Goal: Task Accomplishment & Management: Use online tool/utility

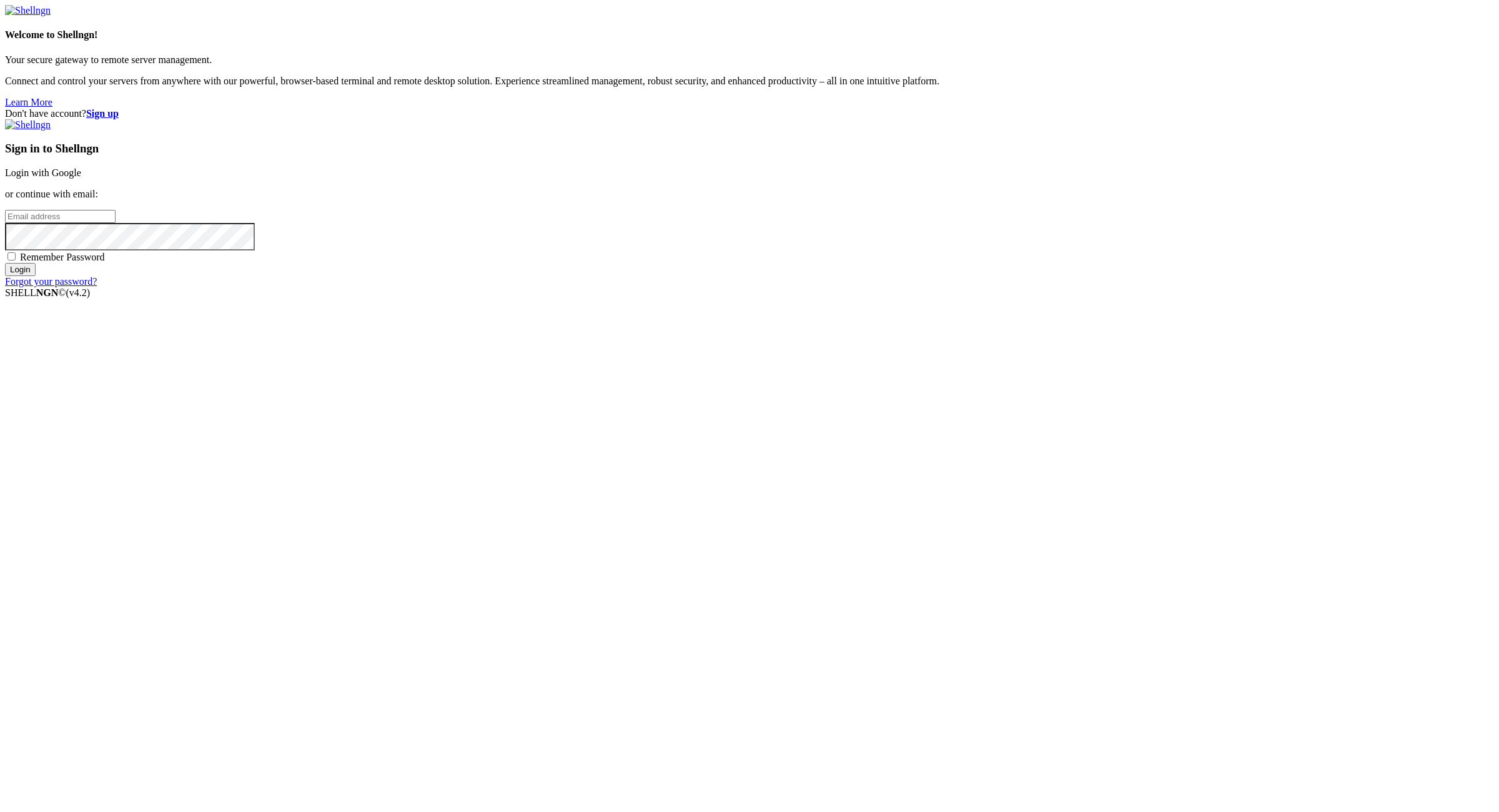
click at [1327, 287] on div "Don't have account? Sign up Sign in to Shellngn Login with Google or continue w…" at bounding box center [749, 198] width 1489 height 179
click at [116, 223] on input "email" at bounding box center [59, 217] width 110 height 13
paste input "frozenumeko@tiffincrane.com:NameNameName"
click at [116, 223] on input "frozenumeko@tiffincrane.com:NameNameName" at bounding box center [59, 217] width 110 height 13
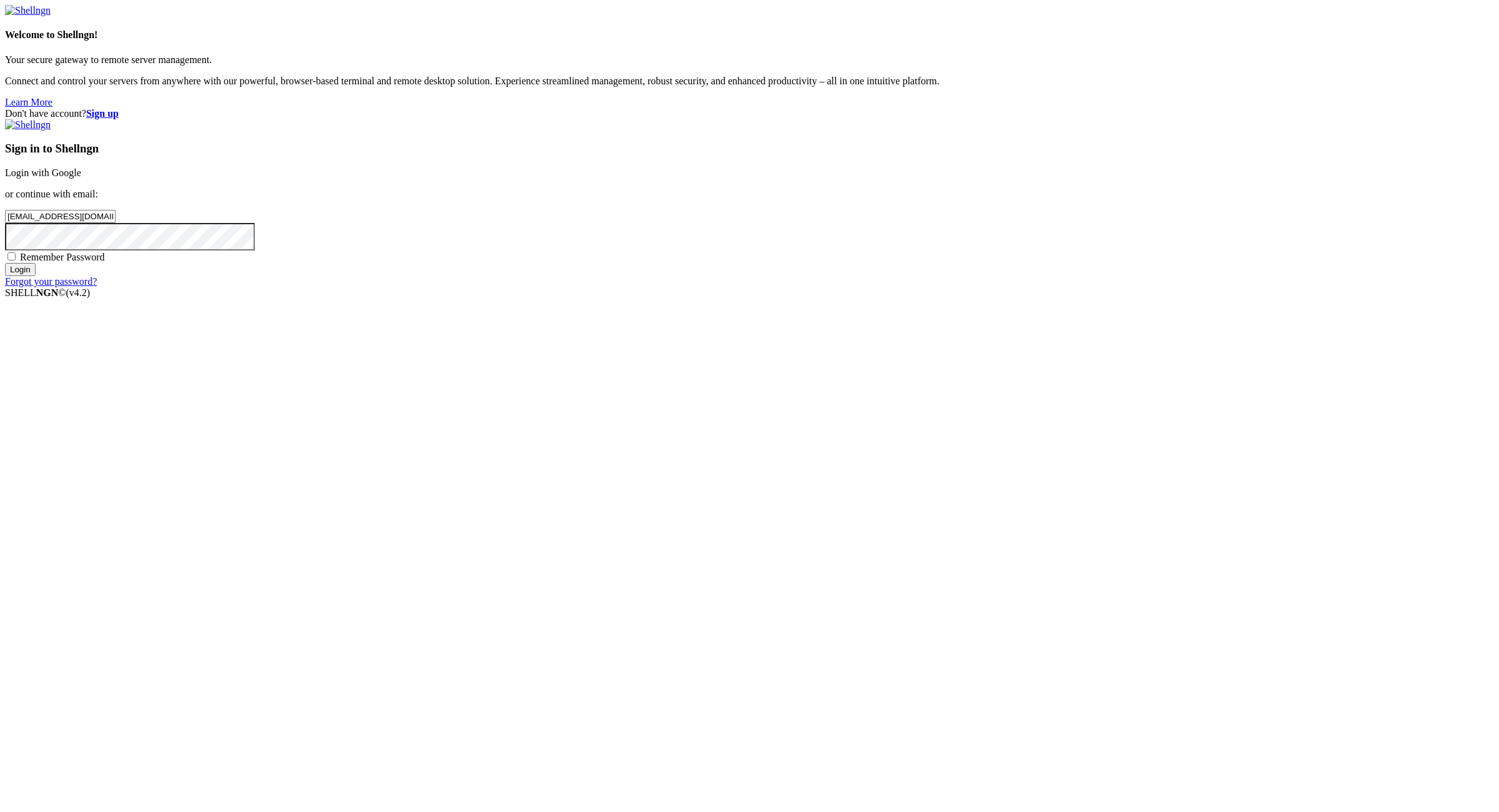
click at [116, 223] on input "frozenumeko@tiffincrane.com:" at bounding box center [59, 217] width 110 height 13
drag, startPoint x: 1007, startPoint y: 396, endPoint x: 983, endPoint y: 414, distance: 30.0
click at [116, 223] on input "frozenumeko@tiffincrane.com:" at bounding box center [59, 217] width 110 height 13
type input "frozenumeko@tiffincrane.com"
click at [105, 263] on span "Remember Password" at bounding box center [62, 257] width 85 height 11
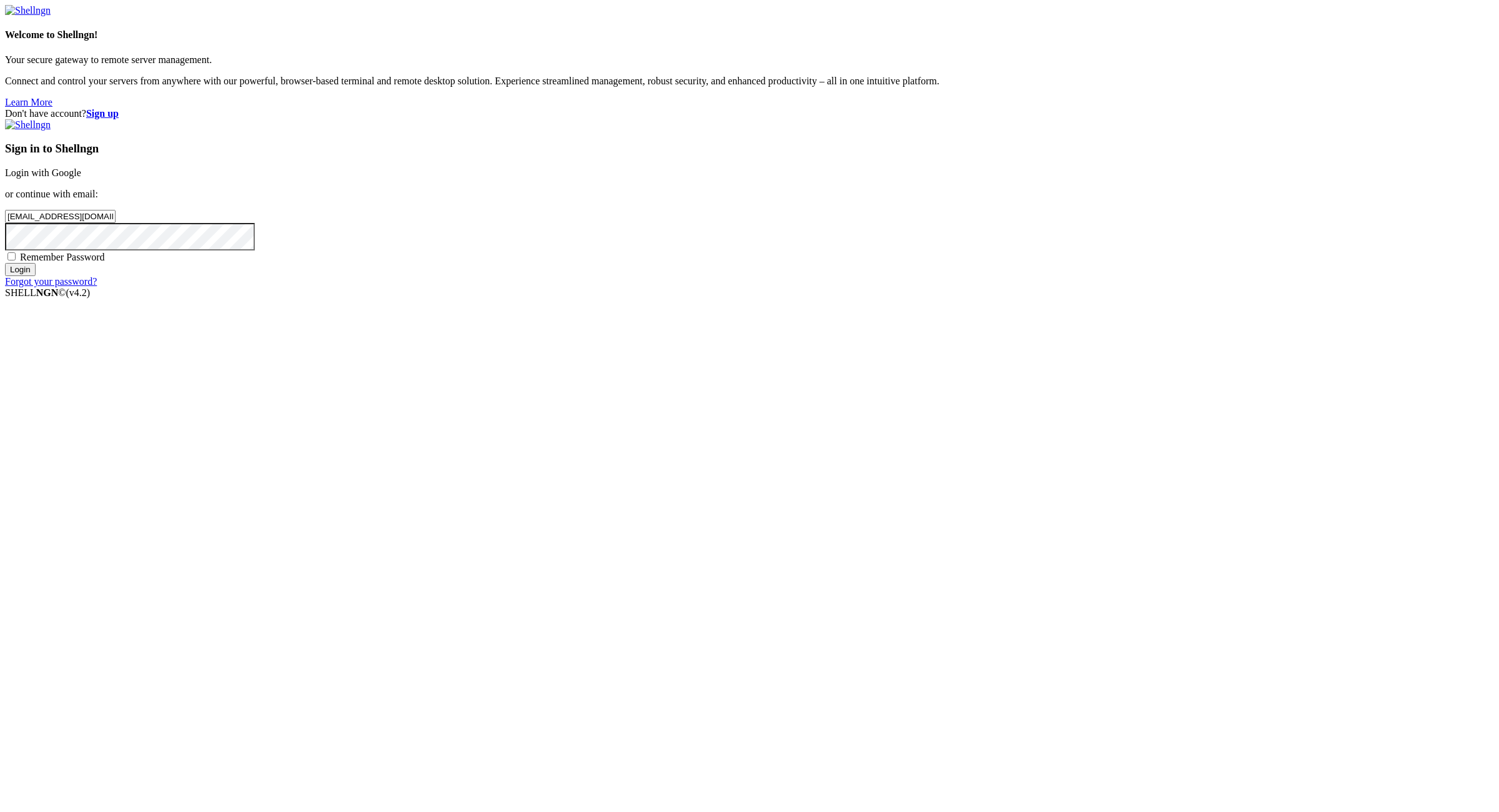
click at [15, 261] on input "Remember Password" at bounding box center [11, 257] width 8 height 8
checkbox input "true"
click at [35, 276] on input "Login" at bounding box center [20, 269] width 31 height 13
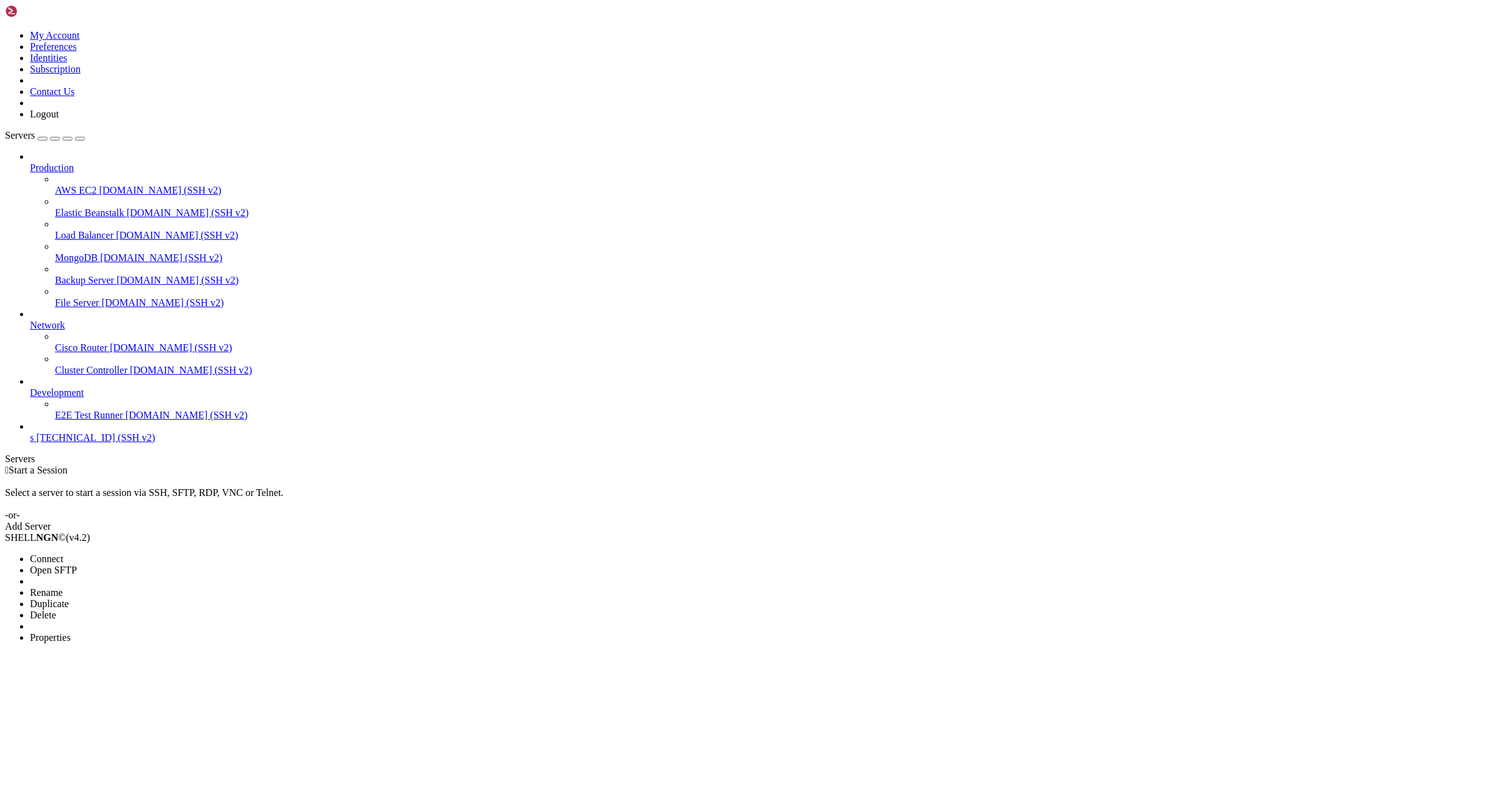
click at [144, 632] on li "Properties" at bounding box center [87, 638] width 114 height 11
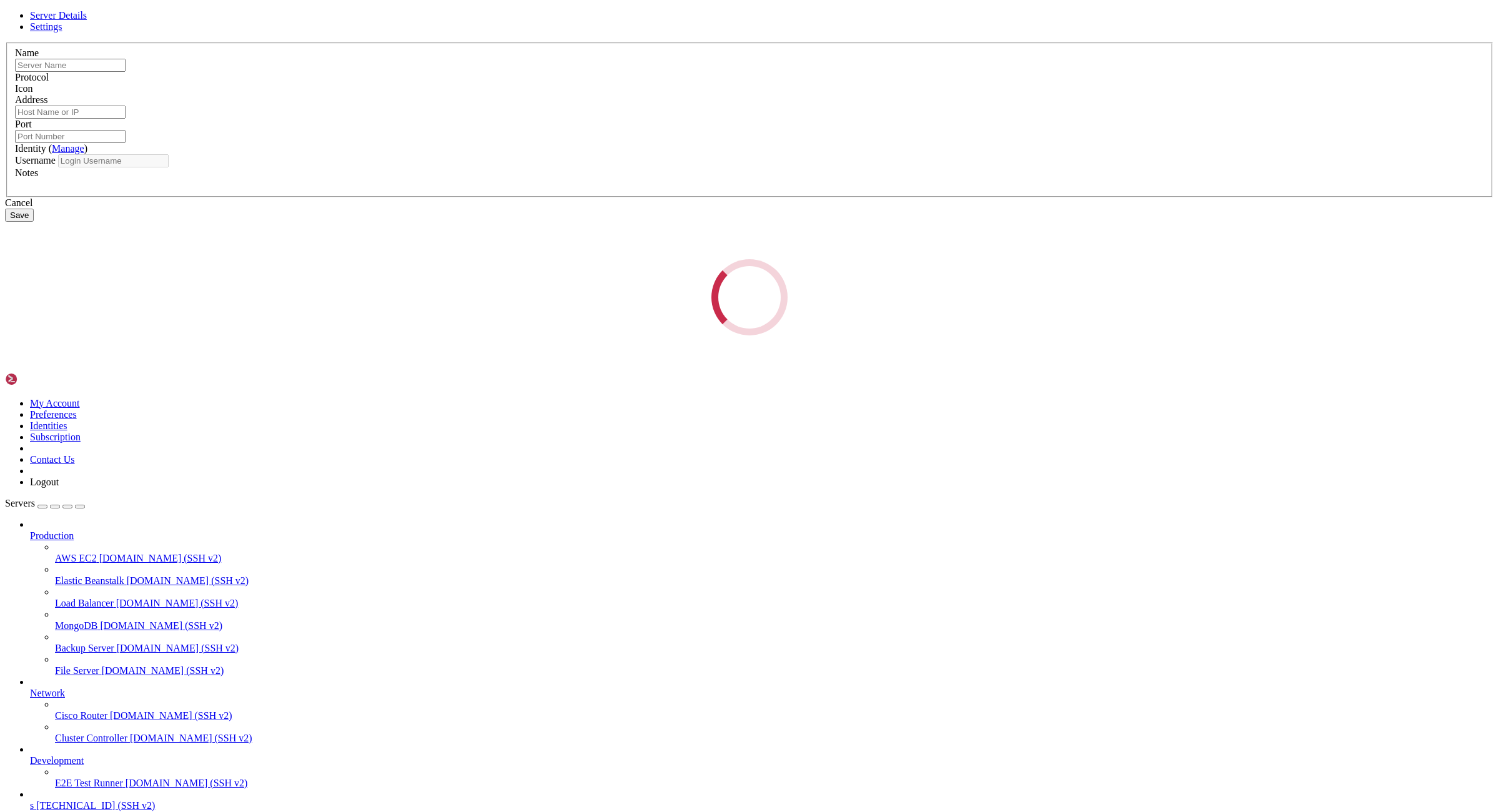
type input "s"
type input "45.61.137.122"
type input "22"
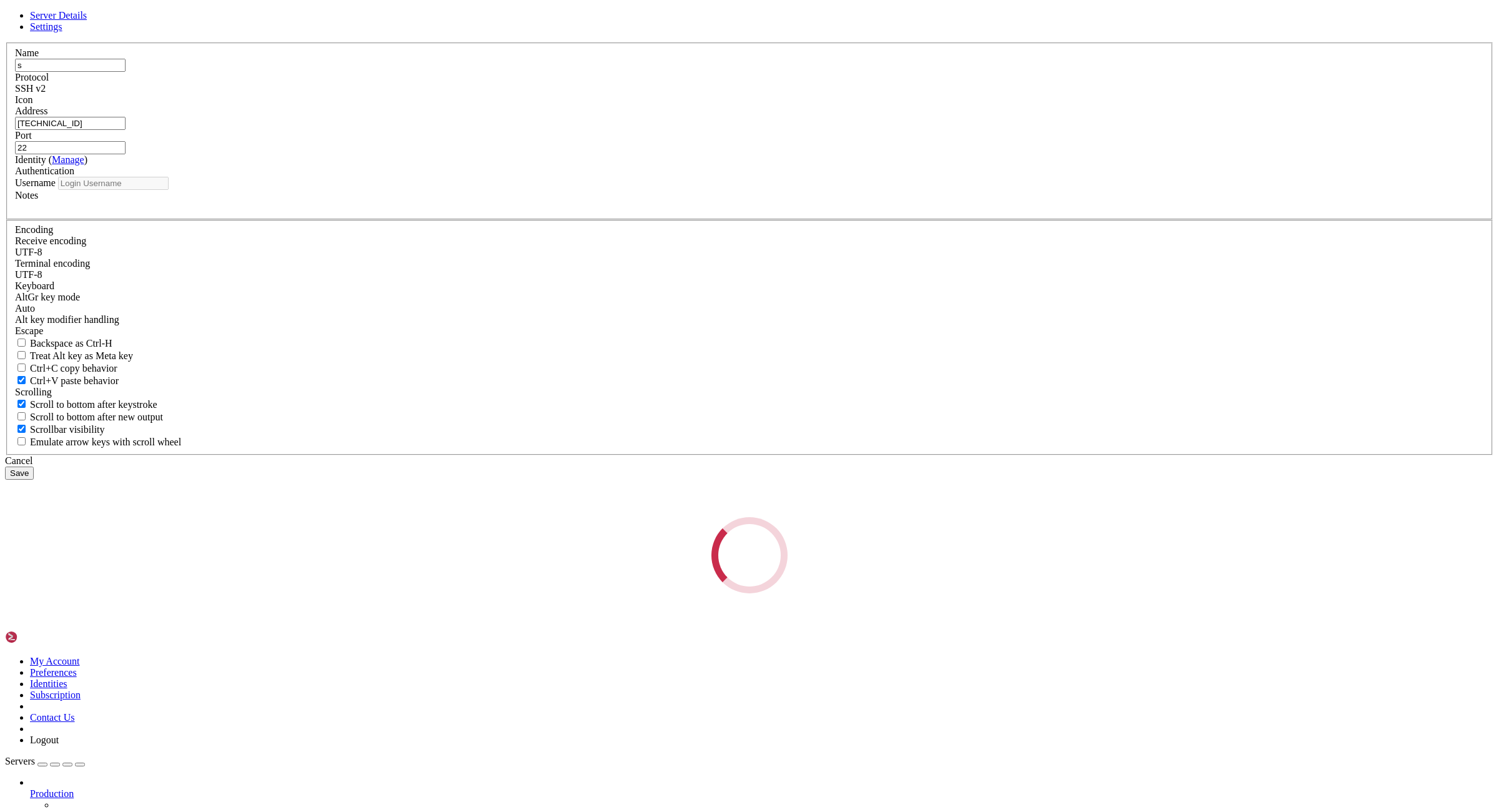
type input "root"
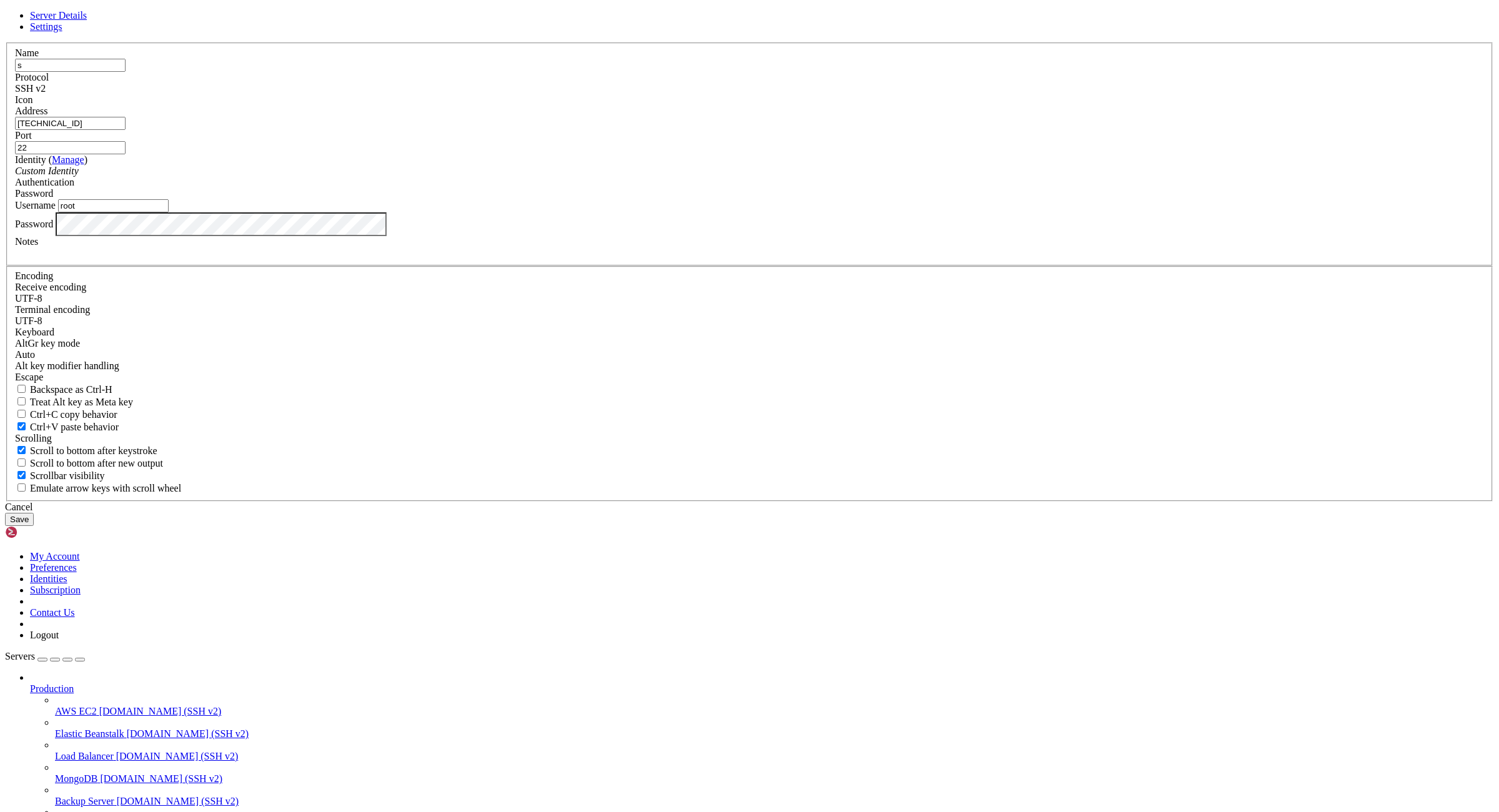
click at [126, 130] on input "45.61.137.122" at bounding box center [70, 124] width 110 height 13
paste input "[TECHNICAL_ID]:root:ZXz5jWuCBEV1fc9I"
click at [126, 130] on input "[TECHNICAL_ID]:root:ZXz5jWuCBEV1fc9I" at bounding box center [70, 124] width 110 height 13
click at [126, 130] on input "[TECHNICAL_ID]:root:" at bounding box center [70, 124] width 110 height 13
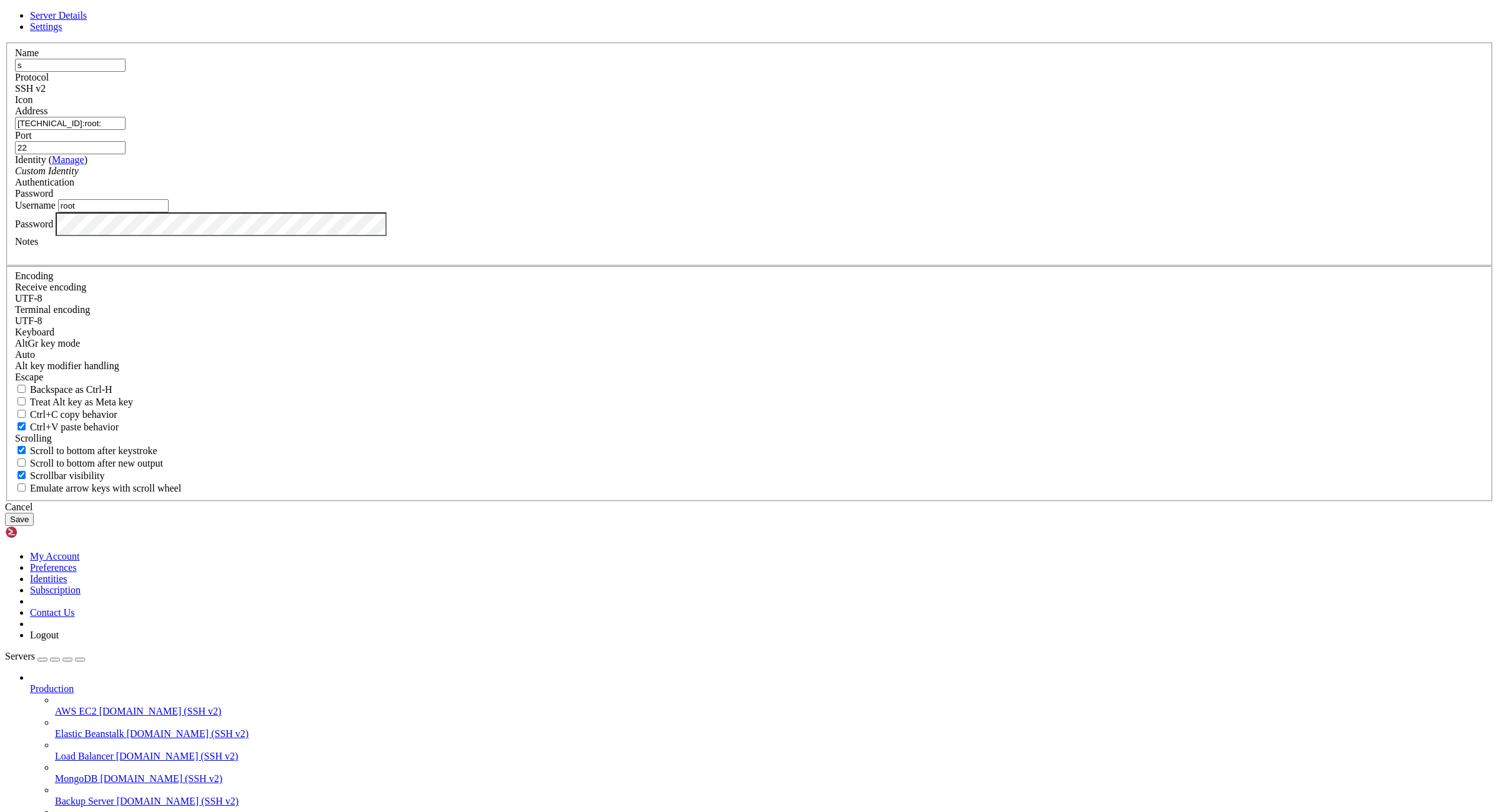
click at [126, 130] on input "[TECHNICAL_ID]:root:" at bounding box center [70, 124] width 110 height 13
click at [126, 130] on input "176.98.185.72:root" at bounding box center [70, 124] width 110 height 13
click at [126, 130] on input "176.98.185.72:" at bounding box center [70, 124] width 110 height 13
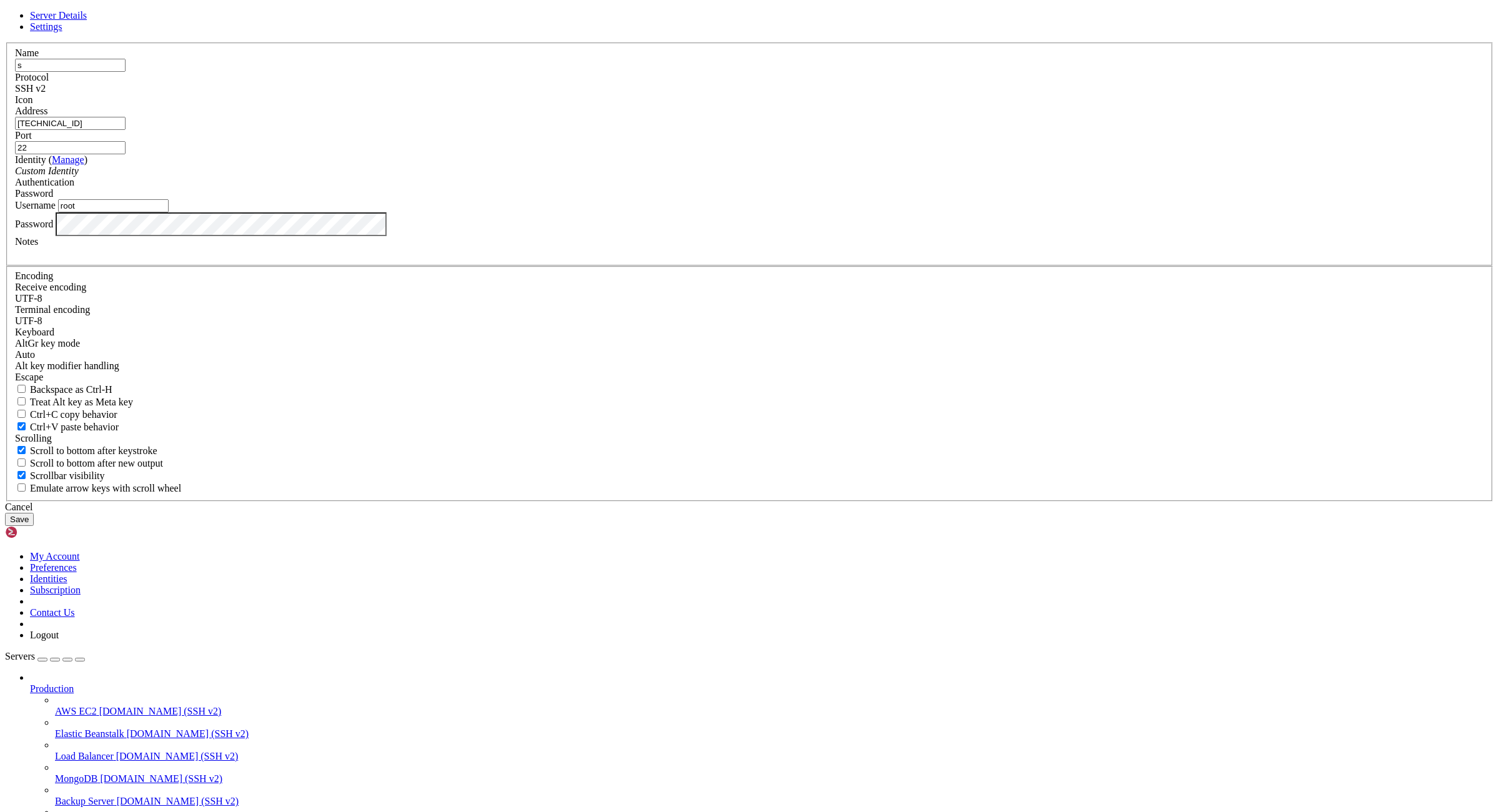
type input "[TECHNICAL_ID]"
click at [33, 526] on button "Save" at bounding box center [19, 519] width 29 height 13
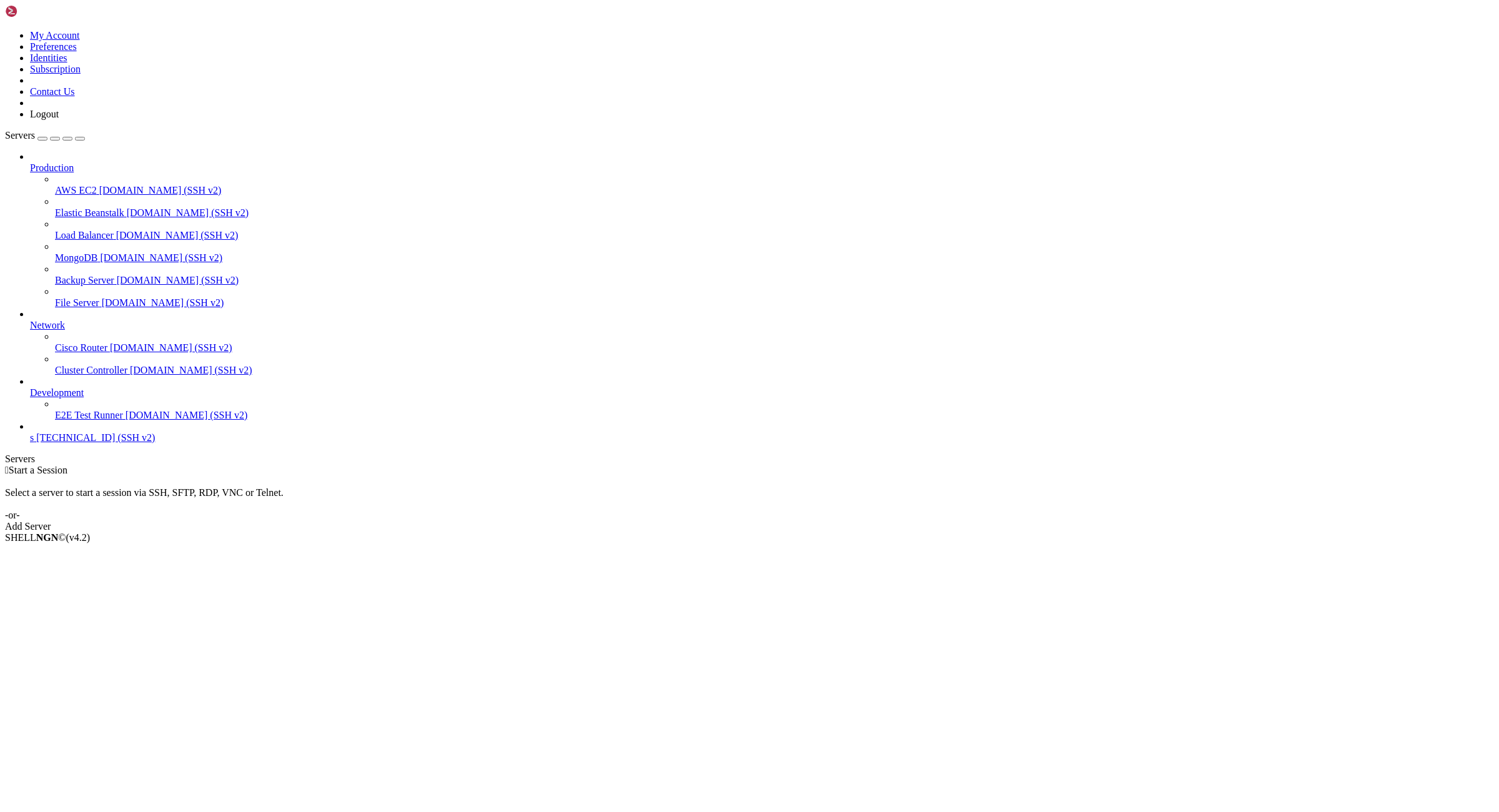
click at [33, 443] on span "s" at bounding box center [32, 438] width 4 height 11
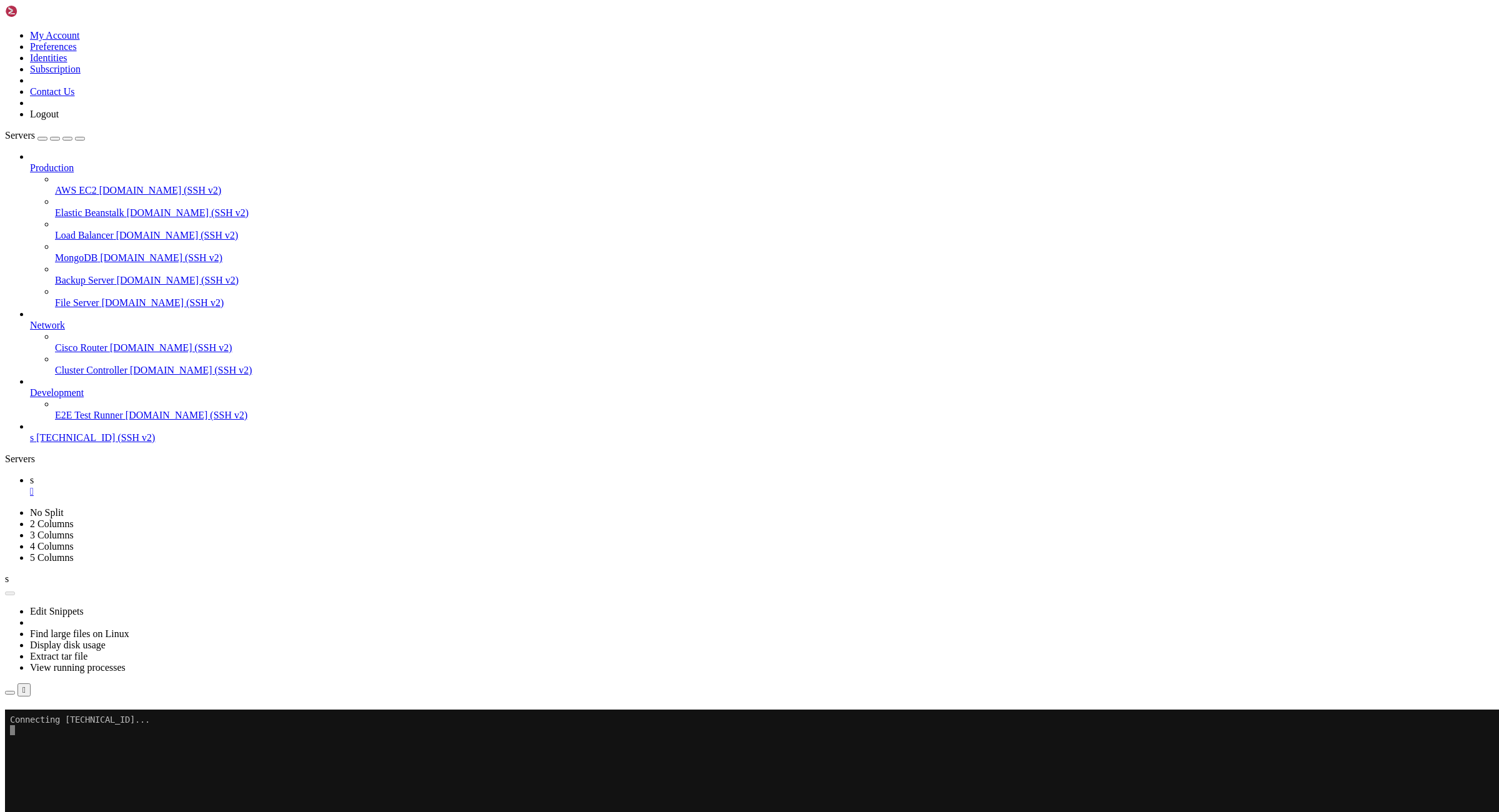
click at [192, 486] on div "" at bounding box center [762, 491] width 1464 height 11
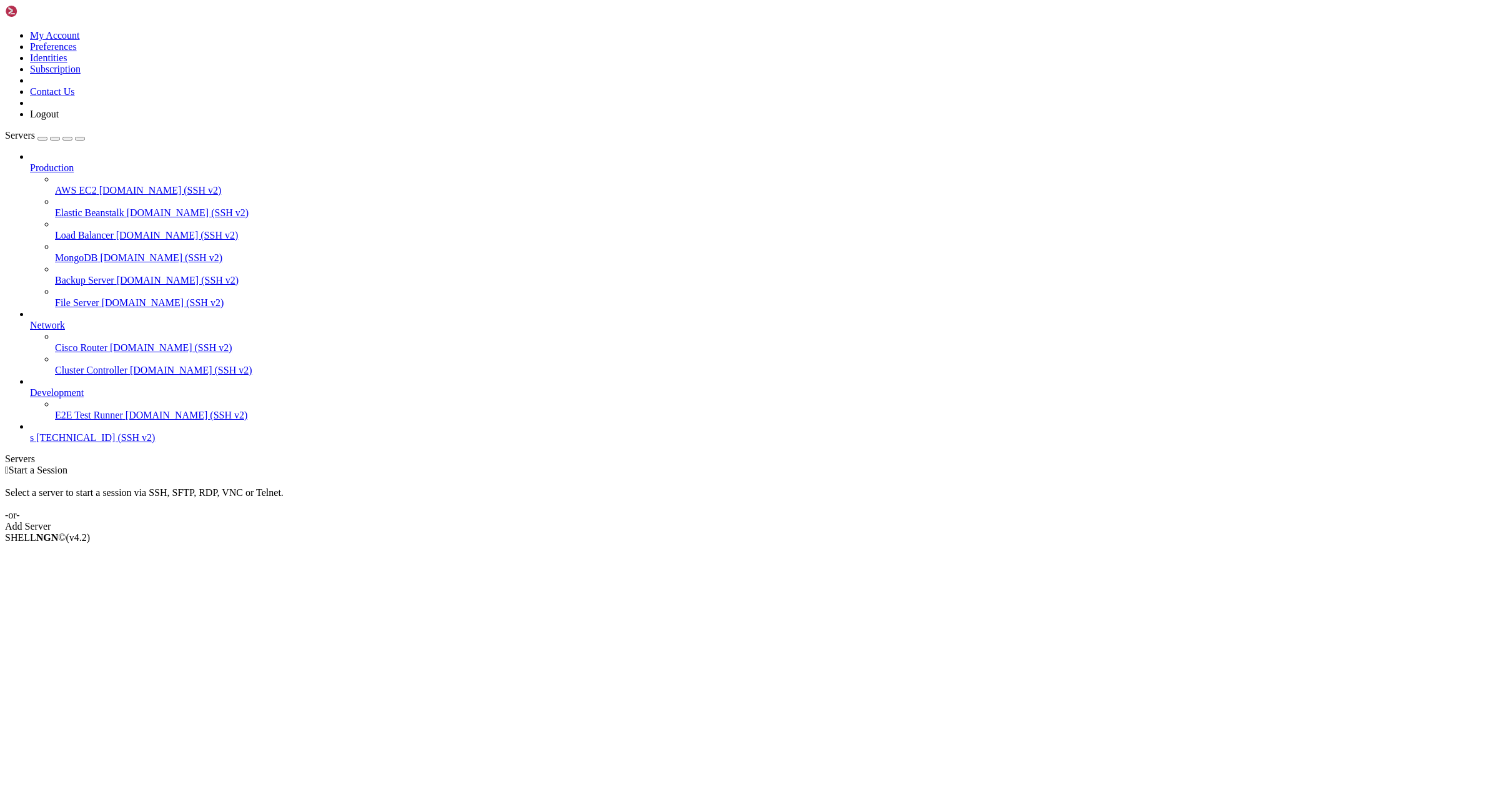
click at [5, 30] on icon at bounding box center [5, 30] width 0 height 0
click at [59, 120] on link "Logout" at bounding box center [44, 114] width 29 height 11
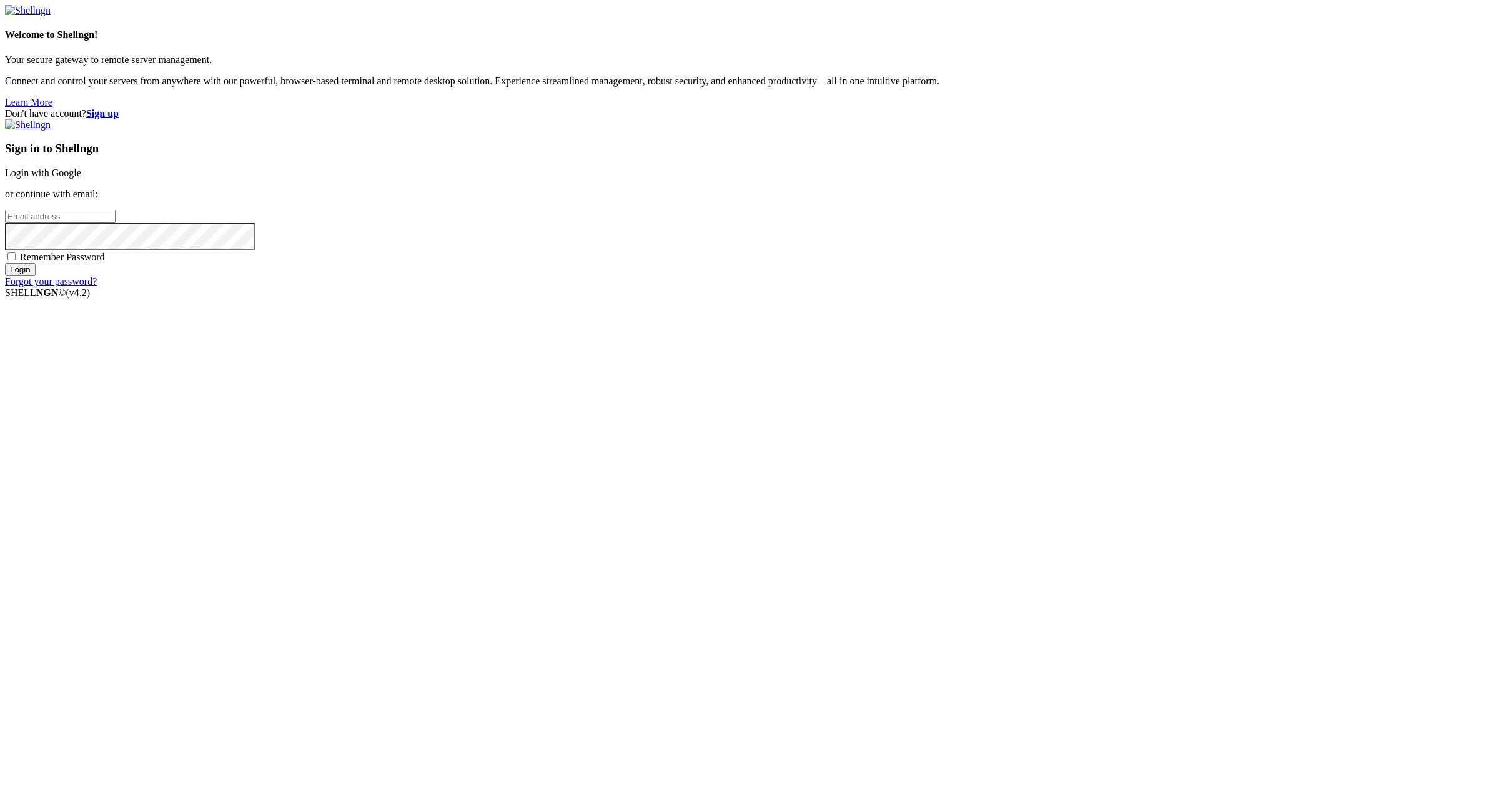
click at [119, 108] on strong "Sign up" at bounding box center [102, 114] width 33 height 11
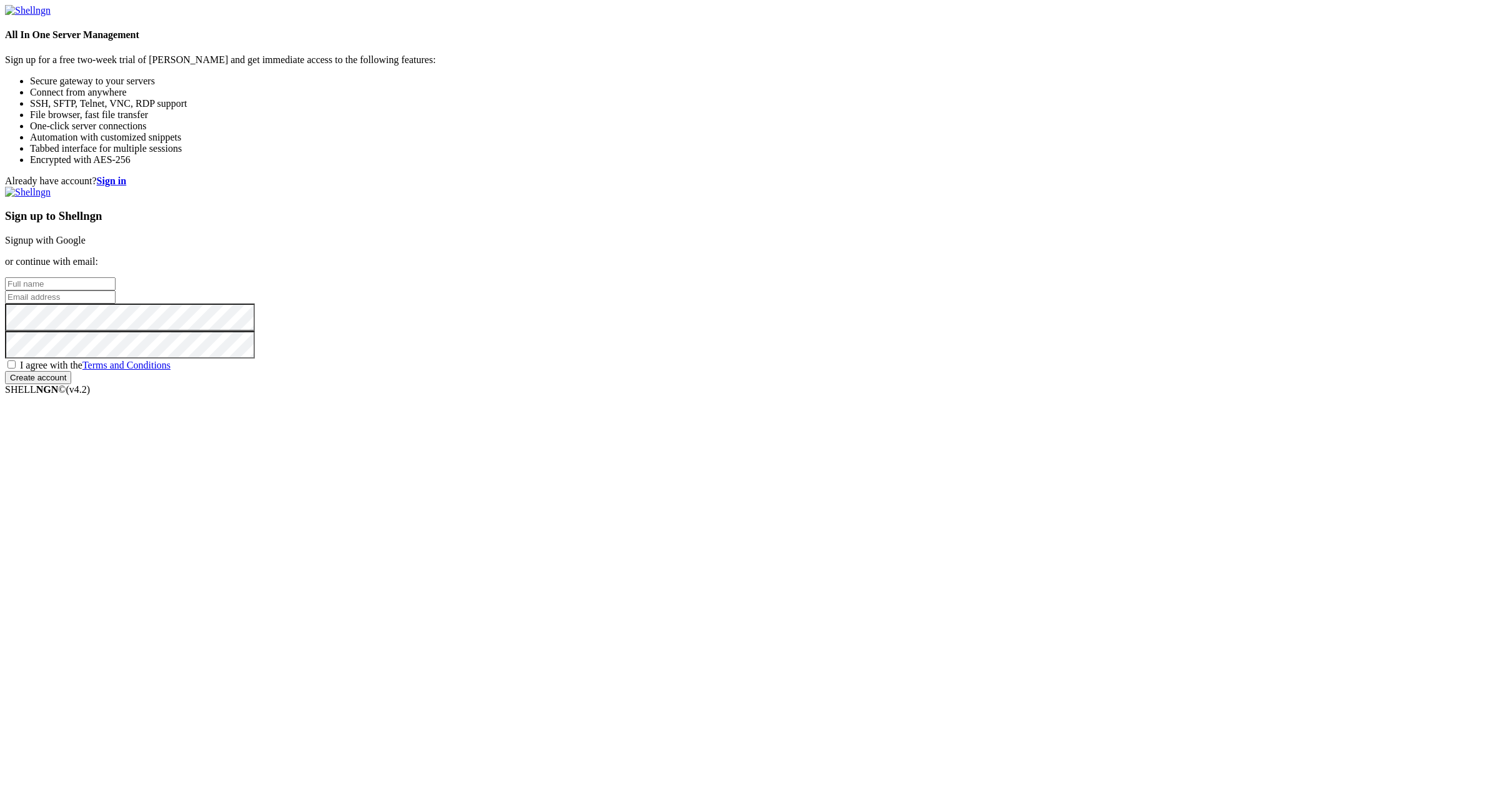
click at [1269, 384] on div "Already have account? Sign in Sign up to Shellngn Signup with Google or continu…" at bounding box center [749, 280] width 1489 height 209
click at [116, 291] on input "text" at bounding box center [59, 284] width 110 height 13
click at [116, 303] on input "email" at bounding box center [59, 297] width 110 height 13
paste input "[EMAIL_ADDRESS][DOMAIN_NAME]:NameNameName"
click at [116, 303] on input "[EMAIL_ADDRESS][DOMAIN_NAME]:NameNameName" at bounding box center [59, 297] width 110 height 13
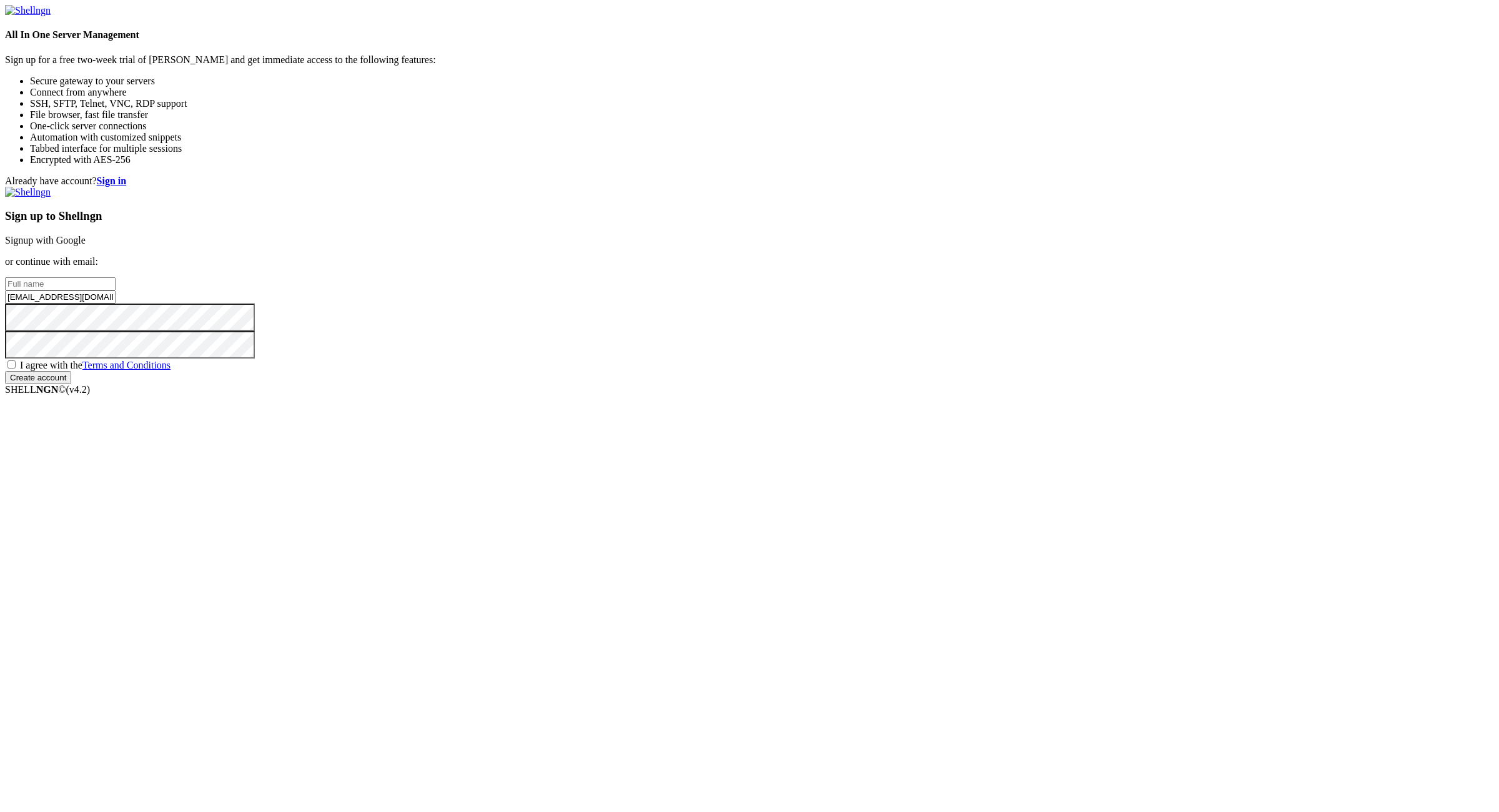
click at [116, 303] on input "[EMAIL_ADDRESS][DOMAIN_NAME]:NameNameName" at bounding box center [59, 297] width 110 height 13
click at [116, 303] on input "[EMAIL_ADDRESS][DOMAIN_NAME]:" at bounding box center [59, 297] width 110 height 13
click at [116, 303] on input "[EMAIL_ADDRESS][DOMAIN_NAME]" at bounding box center [59, 297] width 110 height 13
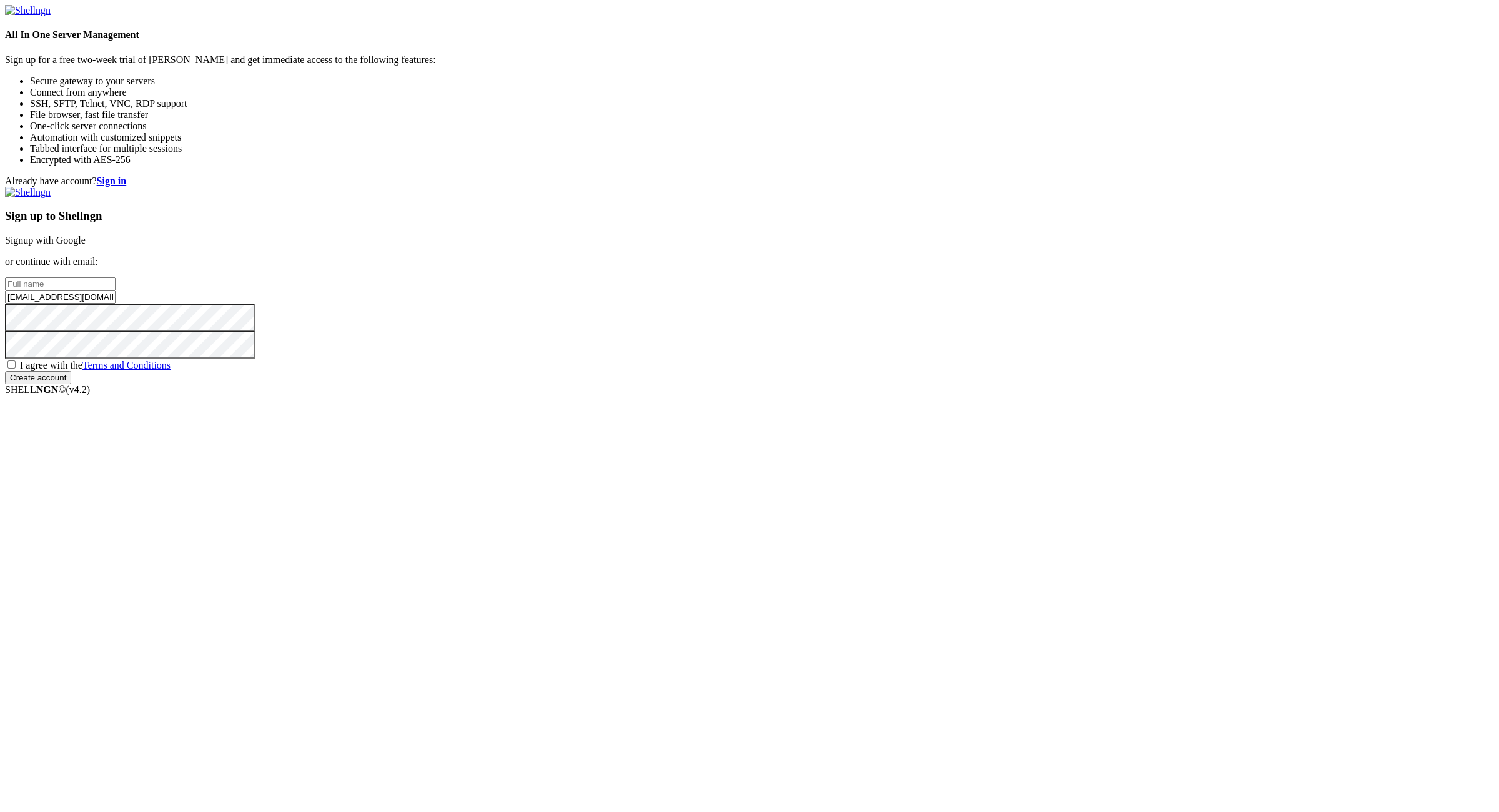
type input "[EMAIL_ADDRESS][DOMAIN_NAME]"
click at [116, 291] on input "text" at bounding box center [59, 284] width 110 height 13
paste input "terryorange"
type input "terryorange"
click at [170, 370] on span "I agree with the Terms and Conditions" at bounding box center [95, 365] width 150 height 11
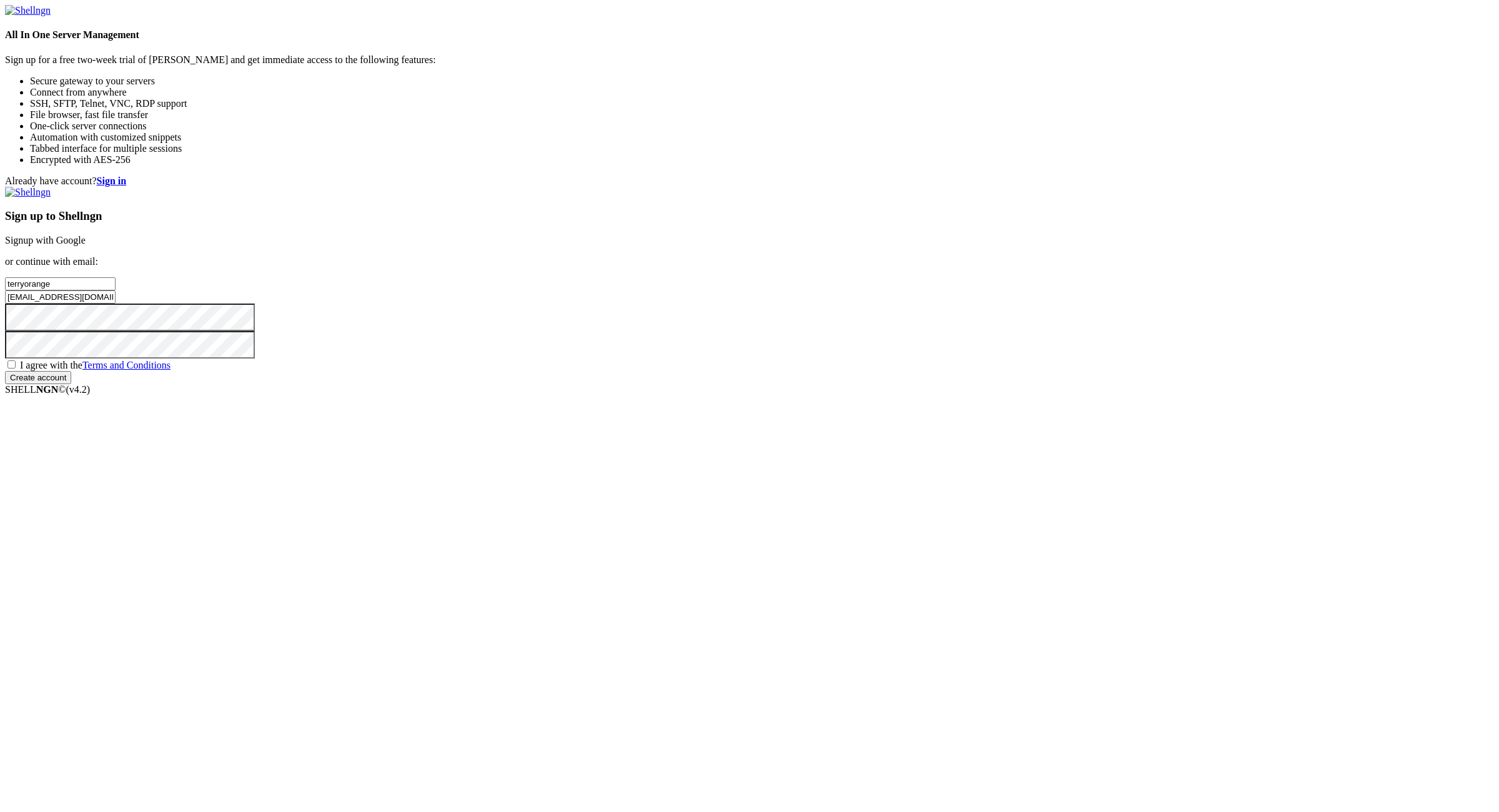
click at [15, 368] on input "I agree with the Terms and Conditions" at bounding box center [11, 364] width 8 height 8
checkbox input "true"
click at [72, 384] on input "Create account" at bounding box center [37, 378] width 66 height 13
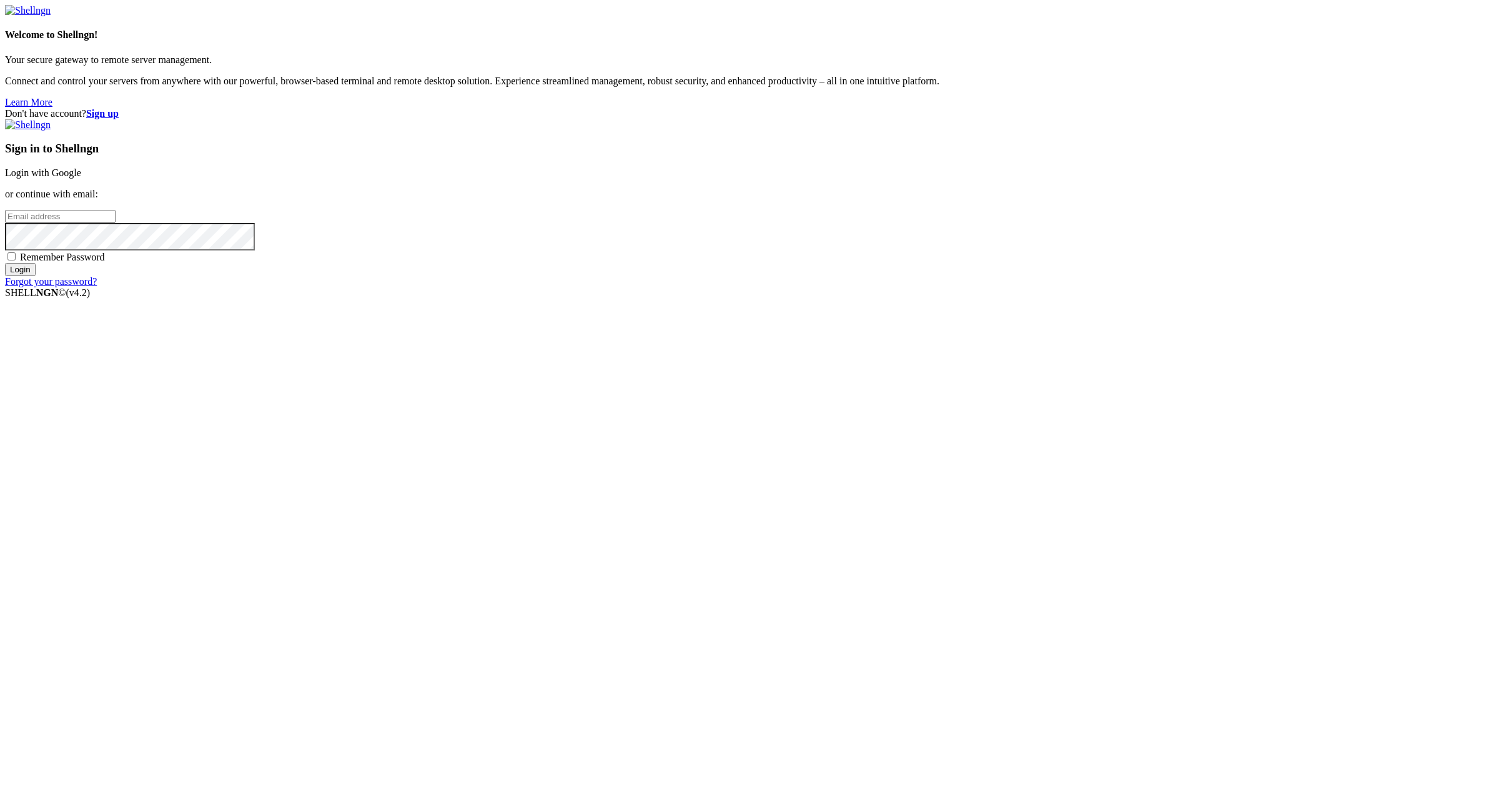
click at [116, 223] on input "email" at bounding box center [59, 217] width 110 height 13
paste input "[EMAIL_ADDRESS][DOMAIN_NAME]:NameNameName"
click at [116, 223] on input "[EMAIL_ADDRESS][DOMAIN_NAME]:NameNameName" at bounding box center [59, 217] width 110 height 13
click at [116, 223] on input "[EMAIL_ADDRESS][DOMAIN_NAME]:" at bounding box center [59, 217] width 110 height 13
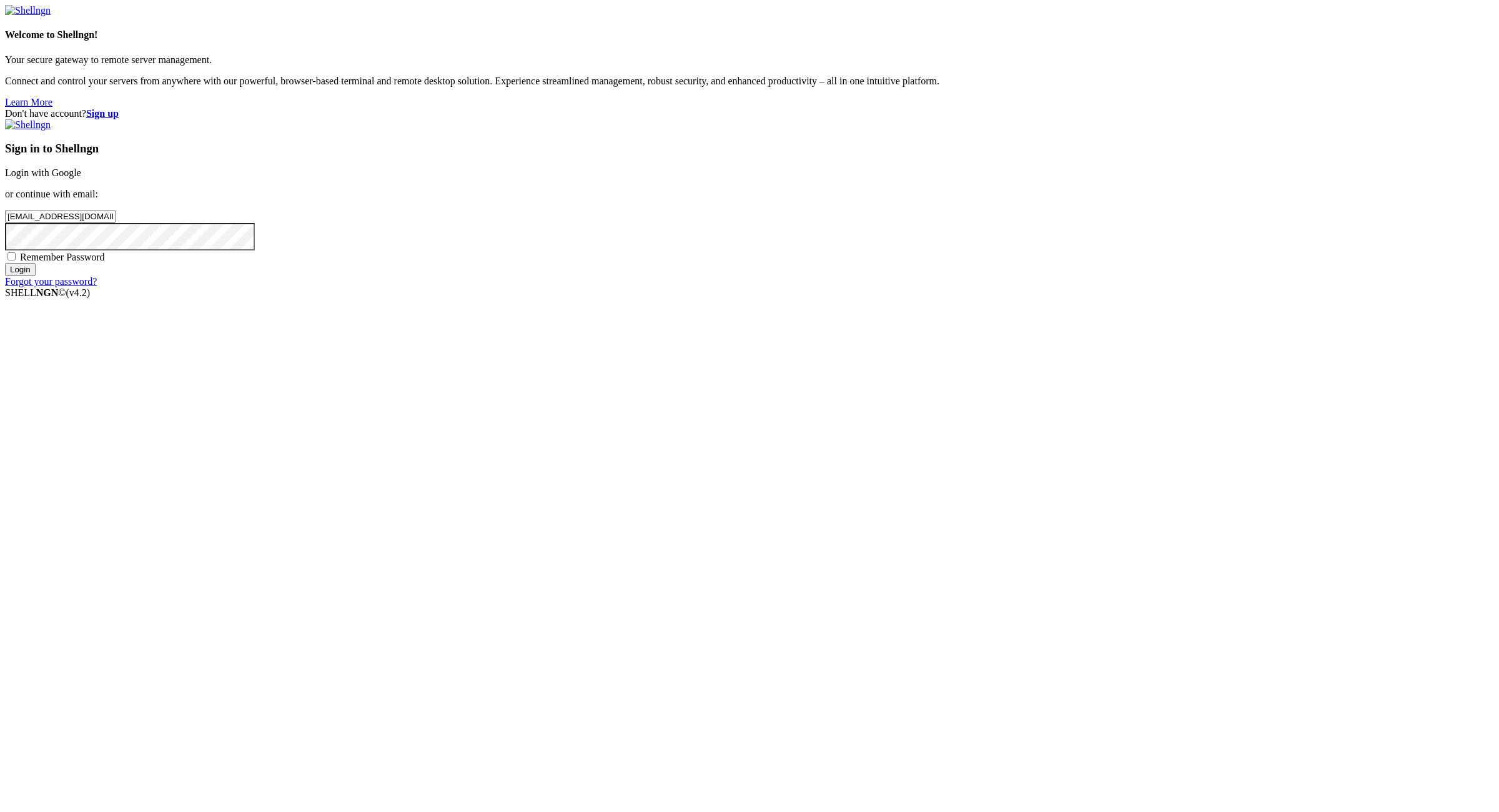
click at [116, 223] on input "[EMAIL_ADDRESS][DOMAIN_NAME]:" at bounding box center [59, 217] width 110 height 13
type input "[EMAIL_ADDRESS][DOMAIN_NAME]"
click at [916, 287] on div "Sign in to Shellngn Login with Google or continue with email: [EMAIL_ADDRESS][D…" at bounding box center [749, 203] width 1489 height 168
click at [105, 263] on span "Remember Password" at bounding box center [62, 257] width 85 height 11
click at [15, 261] on input "Remember Password" at bounding box center [11, 257] width 8 height 8
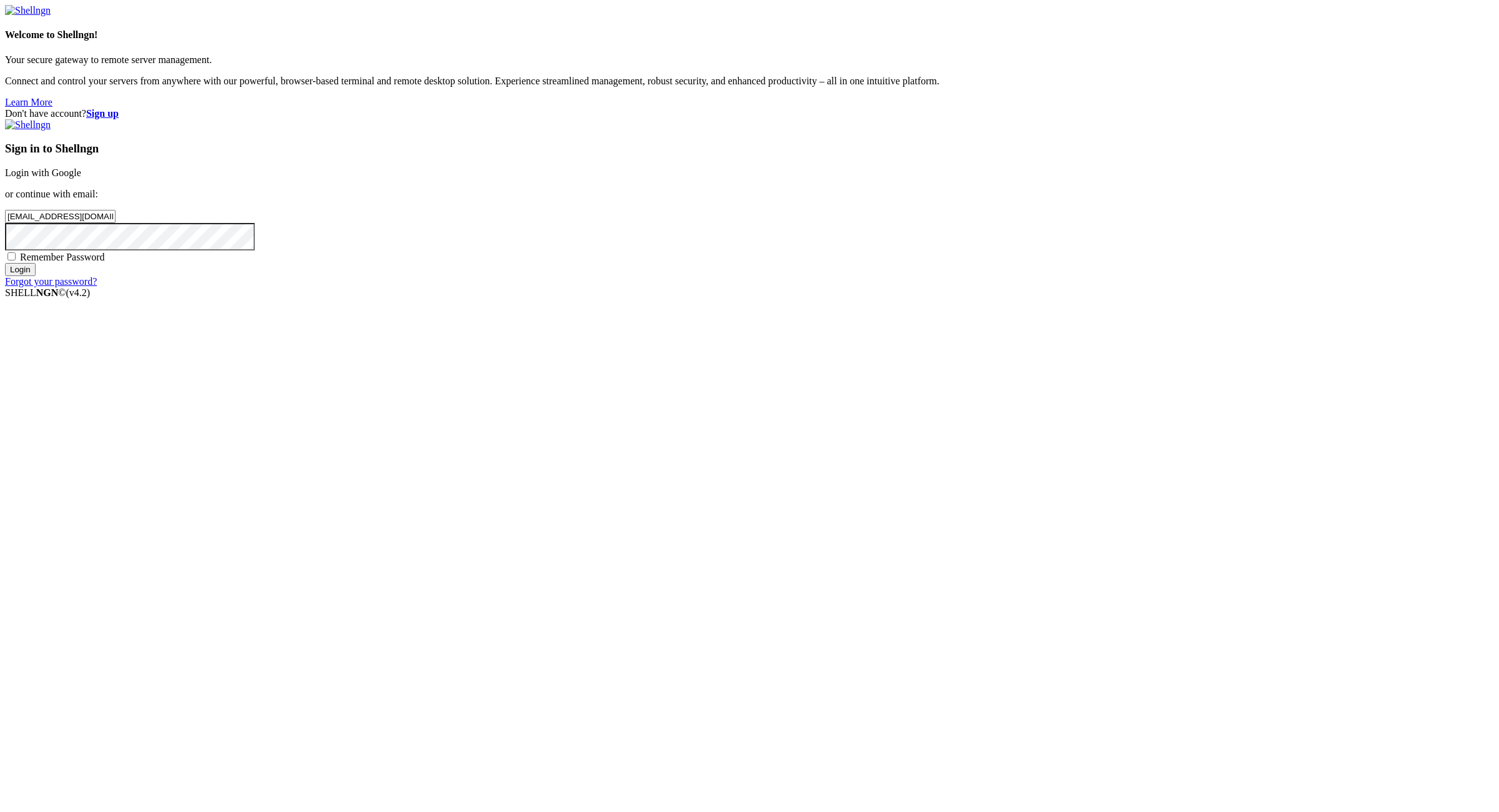
checkbox input "true"
click at [35, 276] on input "Login" at bounding box center [20, 269] width 31 height 13
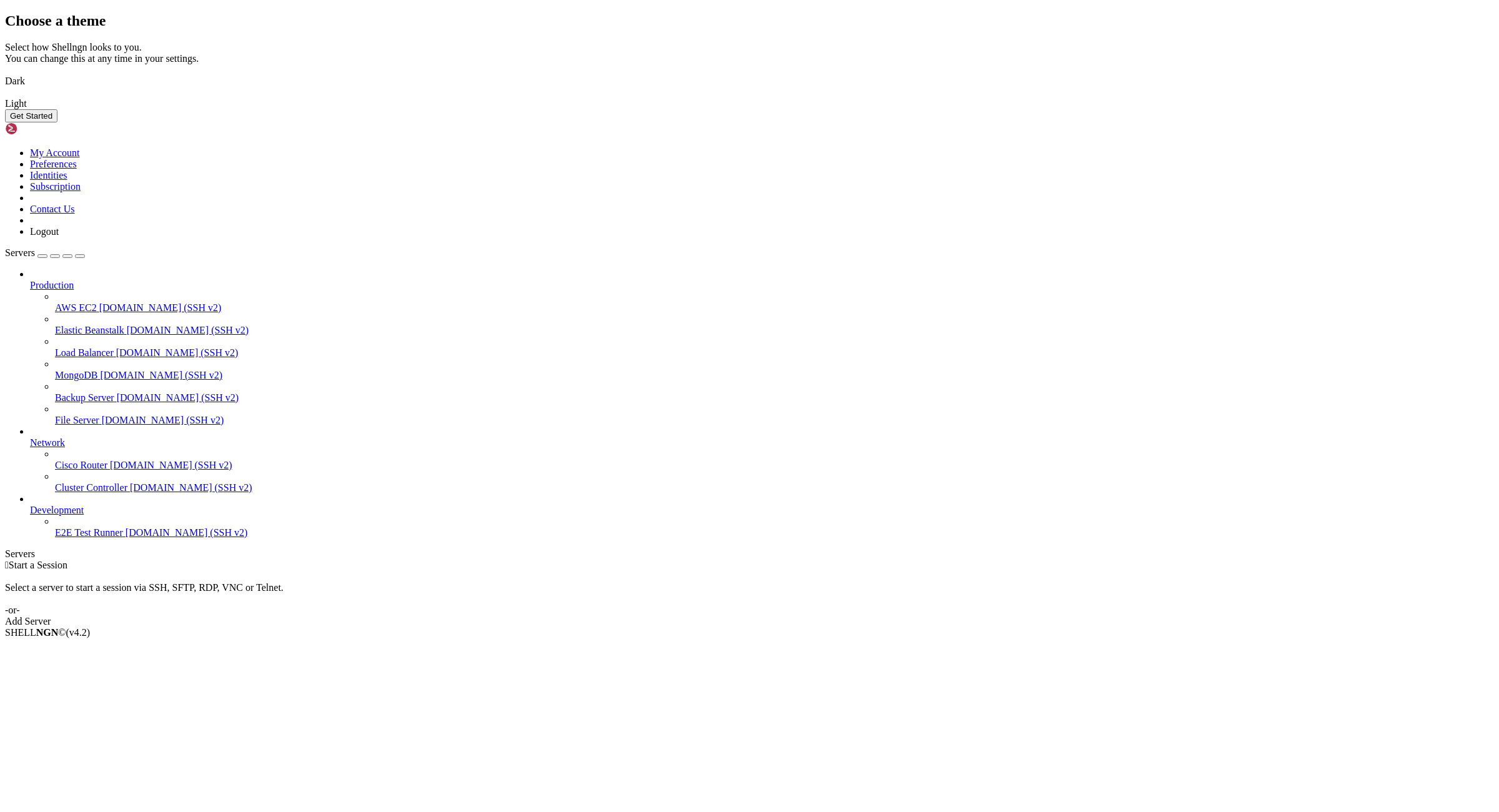
click at [5, 73] on img at bounding box center [5, 73] width 0 height 0
click at [57, 122] on button "Get Started" at bounding box center [31, 116] width 53 height 13
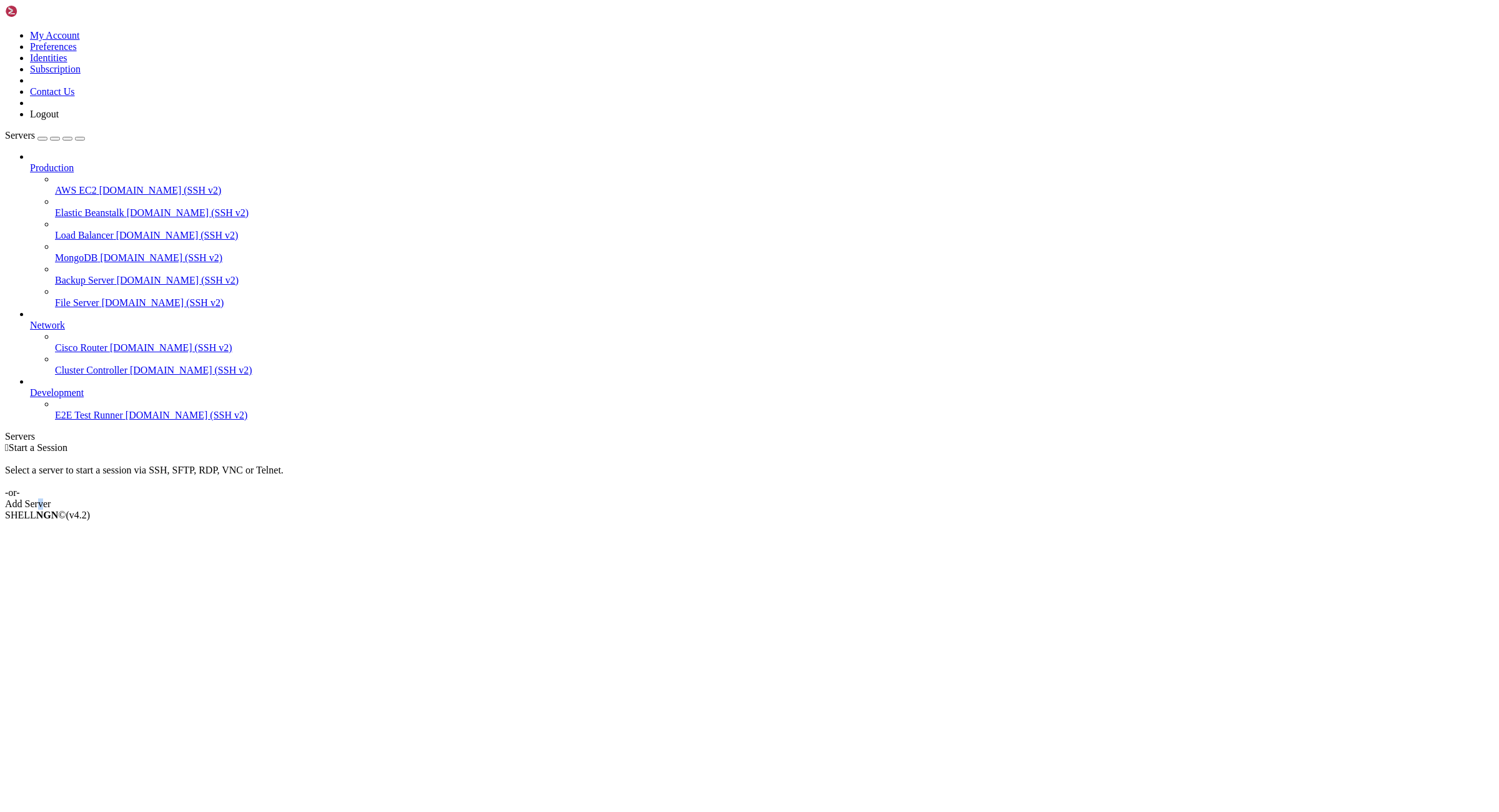
click at [839, 499] on div "Add Server" at bounding box center [749, 504] width 1489 height 11
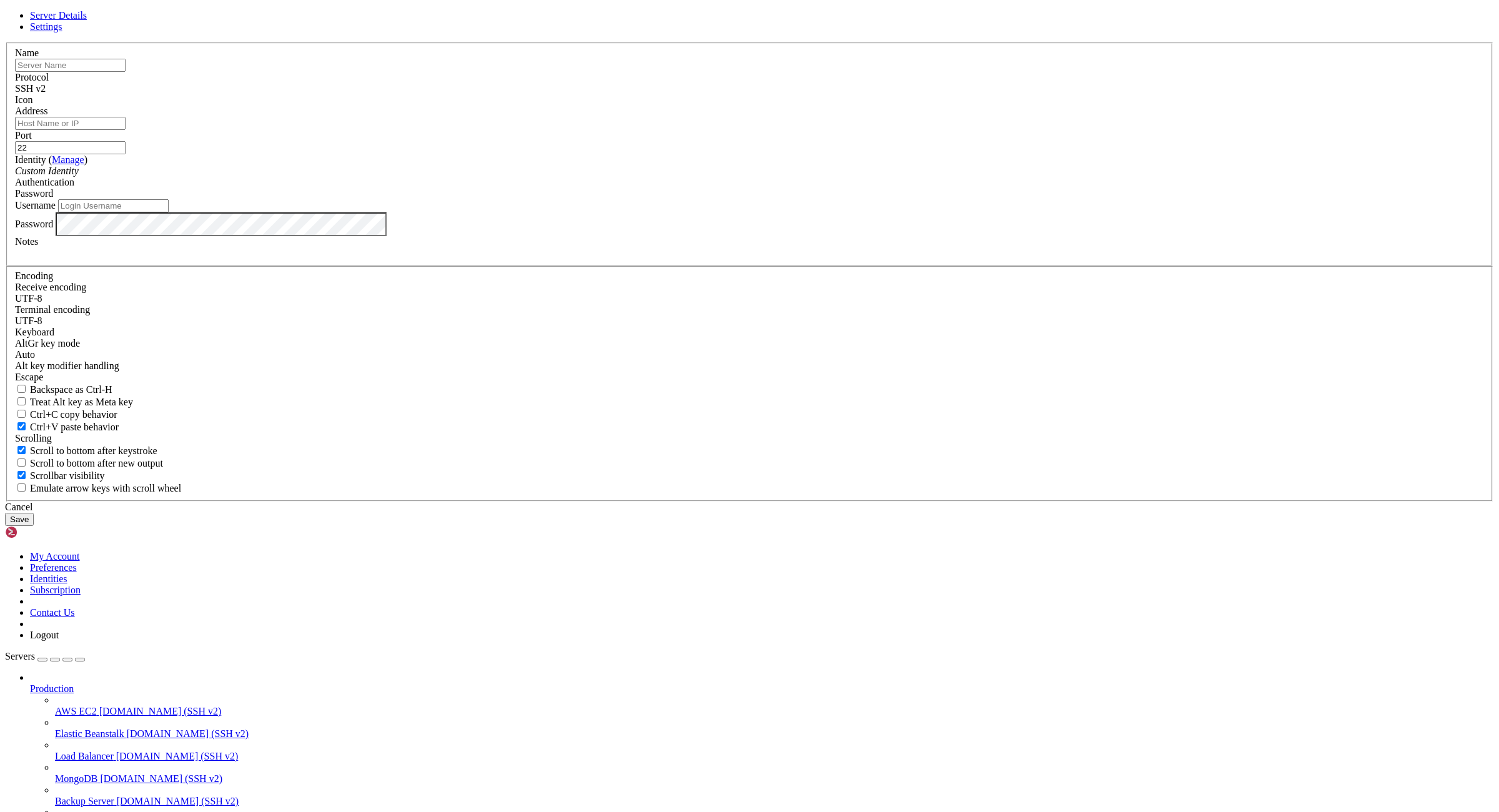
click at [126, 72] on input "text" at bounding box center [70, 65] width 110 height 13
click at [126, 72] on input "[TECHNICAL_ID]:root:ZXz5jWuCBEV1fc9I" at bounding box center [70, 65] width 110 height 13
click at [168, 213] on input "Username" at bounding box center [113, 206] width 110 height 13
click at [126, 72] on input "[TECHNICAL_ID]:root:" at bounding box center [70, 65] width 110 height 13
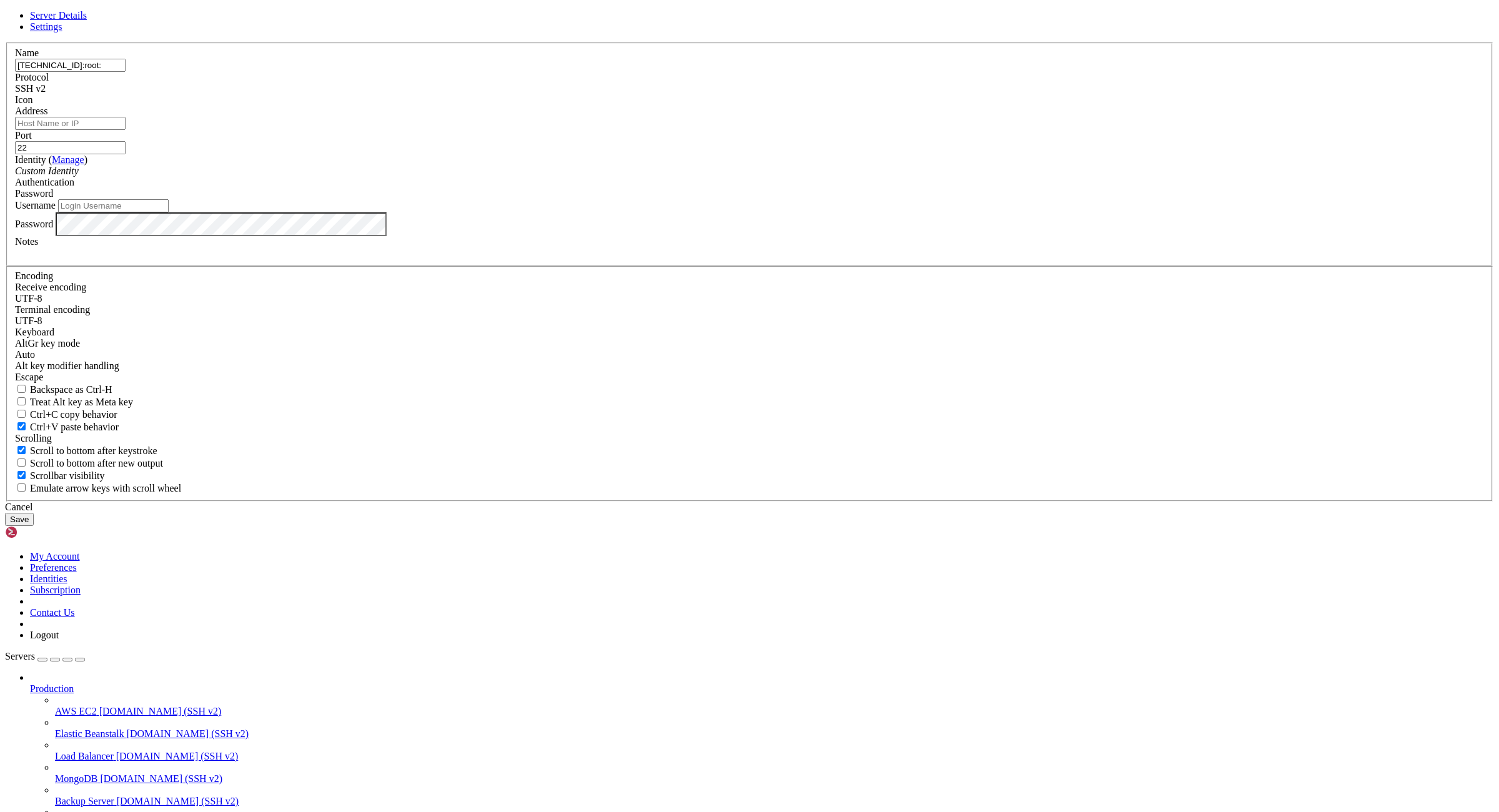
click at [126, 72] on input "[TECHNICAL_ID]:root:" at bounding box center [70, 65] width 110 height 13
type input "[URL]::"
click at [168, 213] on input "Username" at bounding box center [113, 206] width 110 height 13
paste input "root"
type input "root"
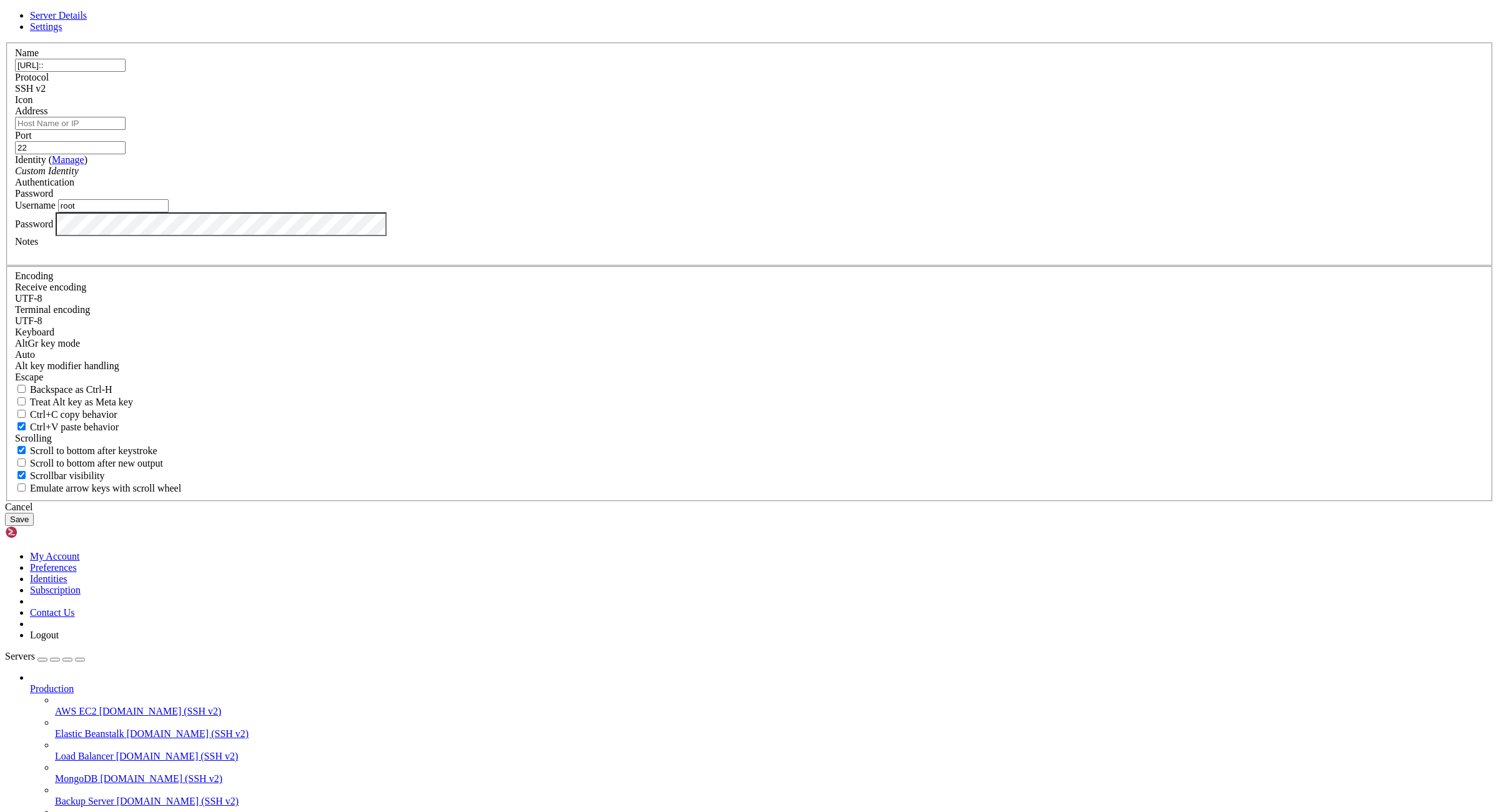
click at [126, 72] on input "[URL]::" at bounding box center [70, 65] width 110 height 13
type input "[TECHNICAL_ID]"
click at [126, 130] on input "Address" at bounding box center [70, 124] width 110 height 13
paste input "[TECHNICAL_ID]"
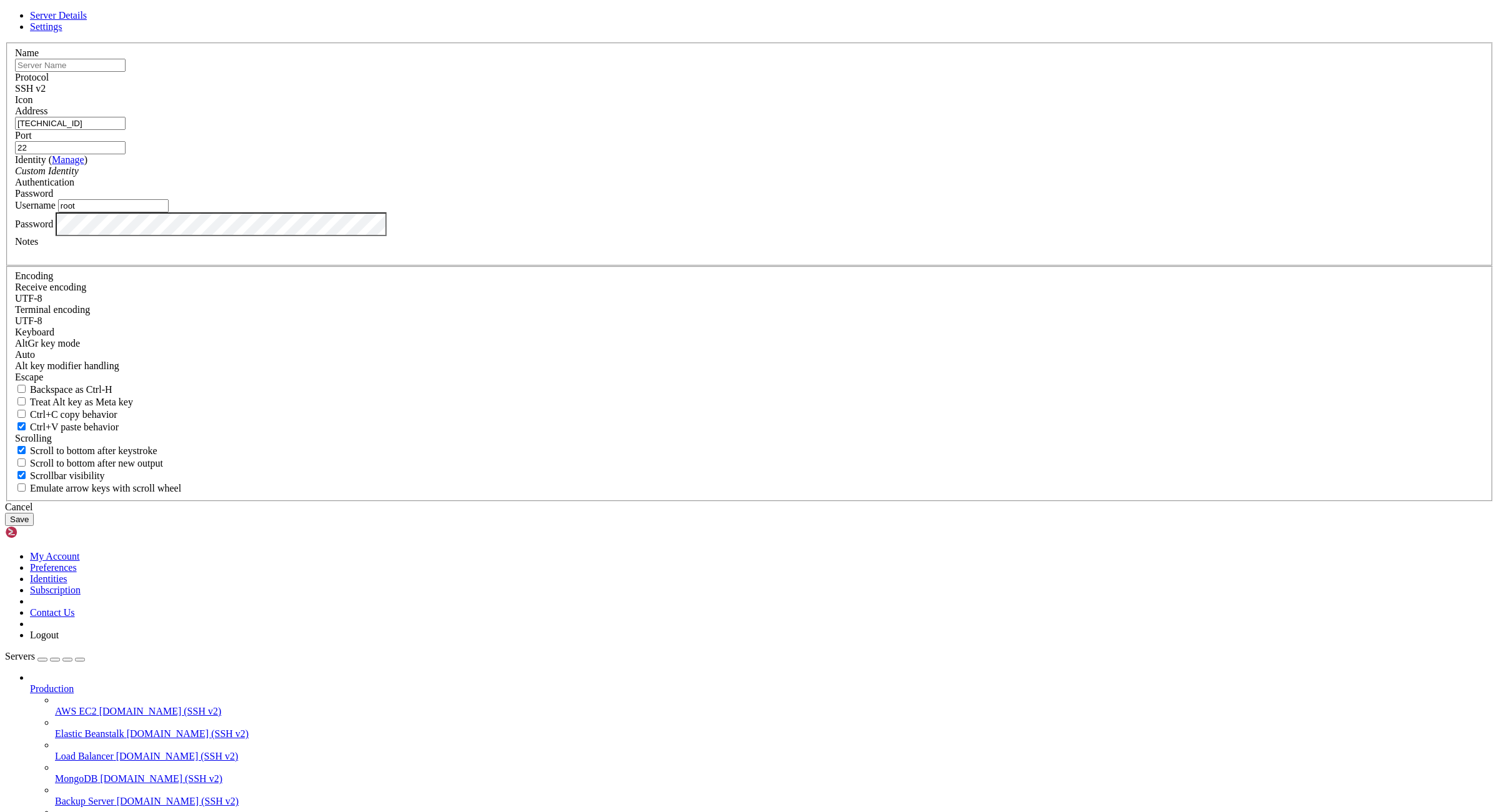
type input "[TECHNICAL_ID]"
click at [126, 72] on input "text" at bounding box center [70, 65] width 110 height 13
type input "s"
click at [33, 526] on button "Save" at bounding box center [19, 519] width 29 height 13
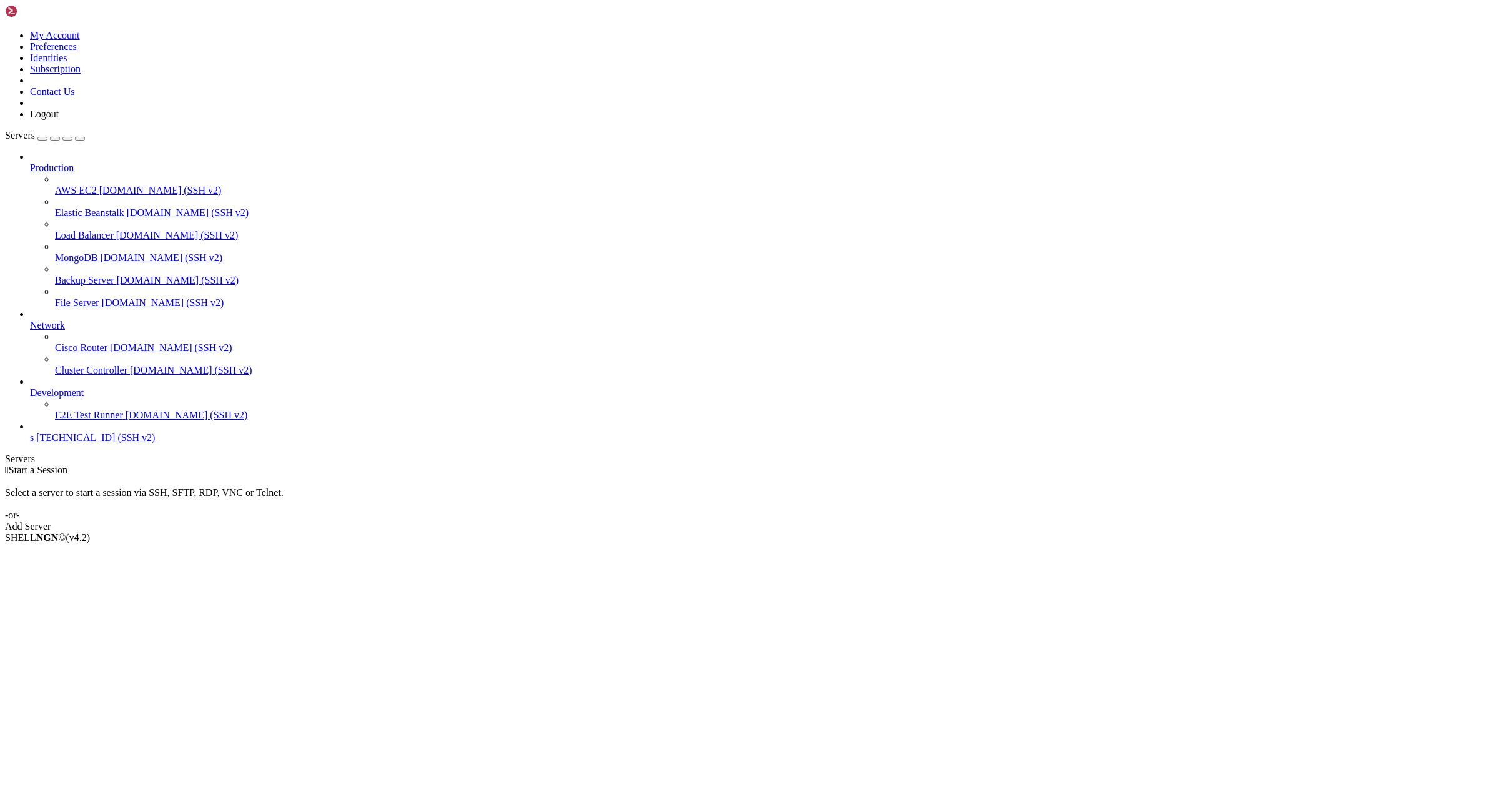
click at [76, 443] on span "[TECHNICAL_ID] (SSH v2)" at bounding box center [96, 438] width 119 height 11
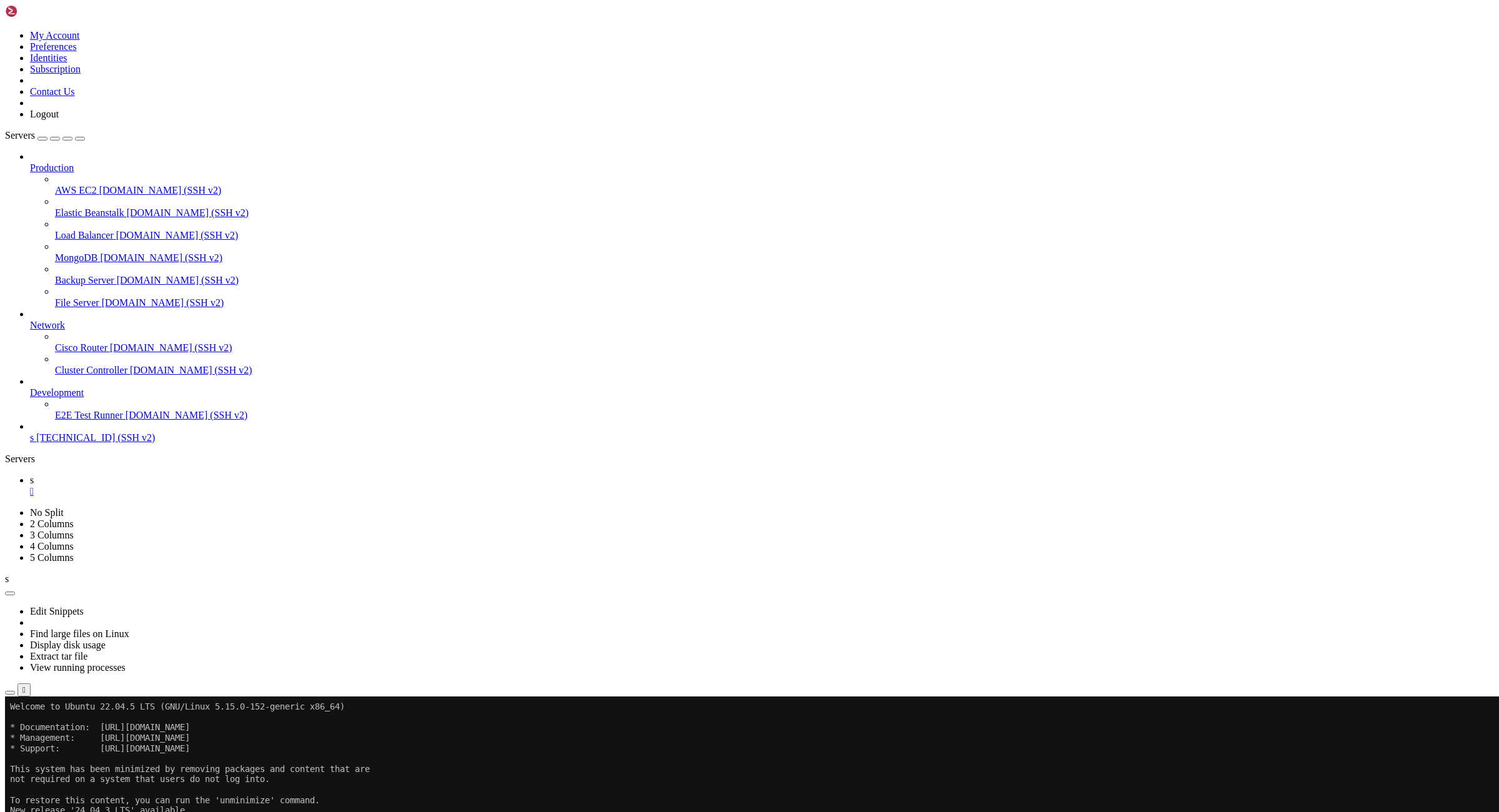
drag, startPoint x: 205, startPoint y: 871, endPoint x: 53, endPoint y: 873, distance: 152.0
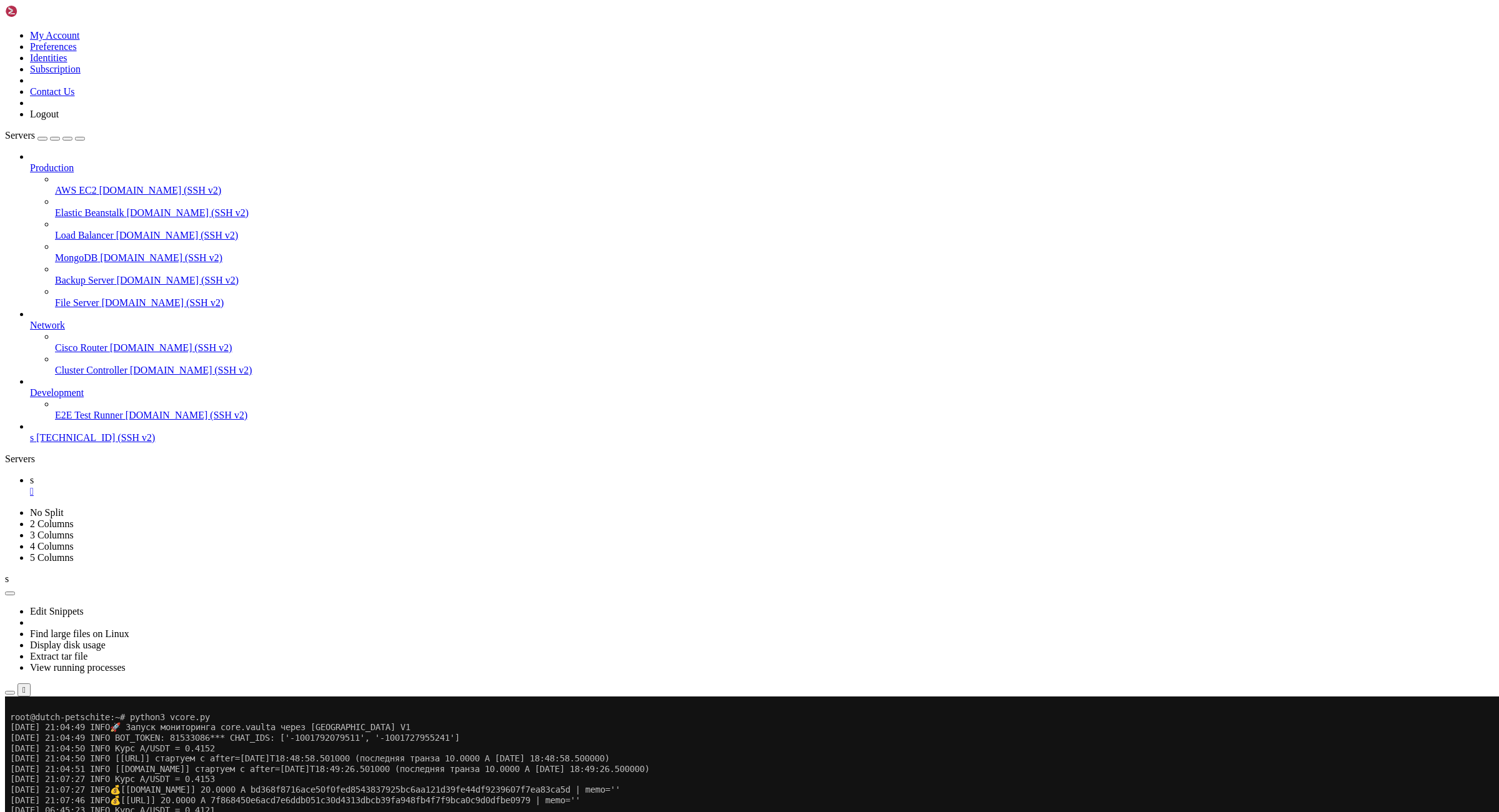
scroll to position [72, 0]
